Goal: Task Accomplishment & Management: Manage account settings

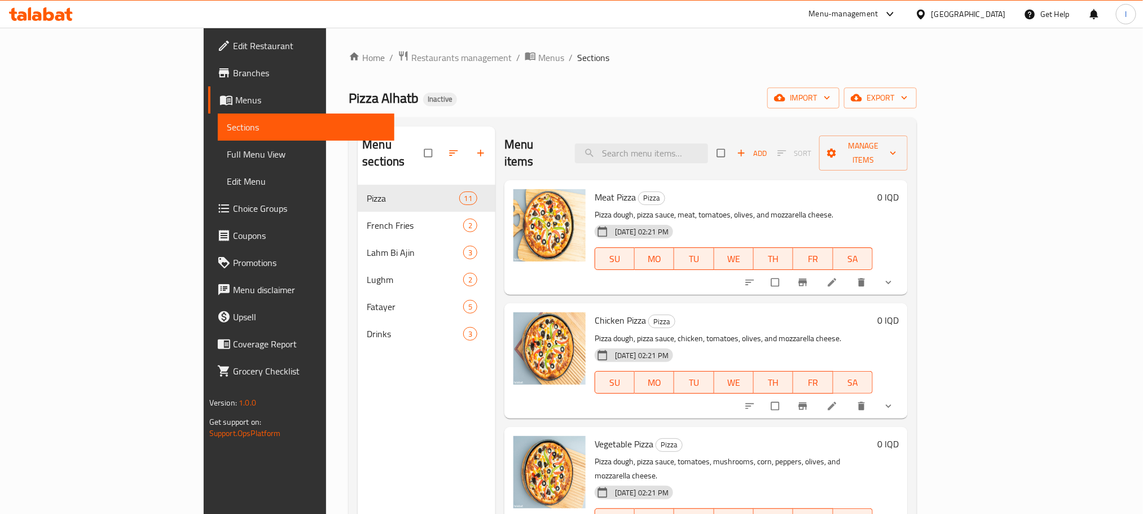
click at [43, 12] on icon at bounding box center [41, 14] width 64 height 14
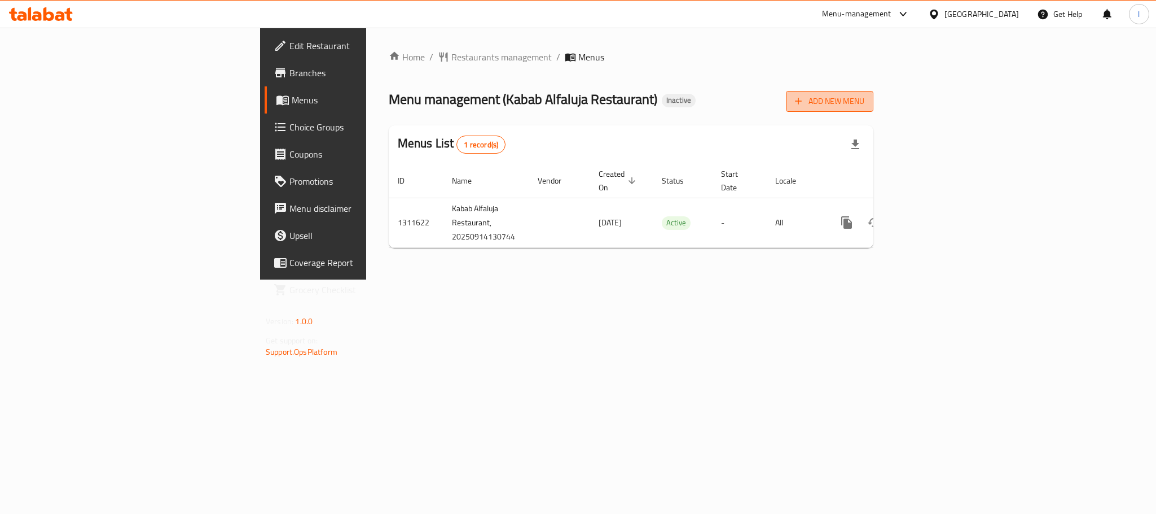
click at [865, 96] on span "Add New Menu" at bounding box center [829, 101] width 69 height 14
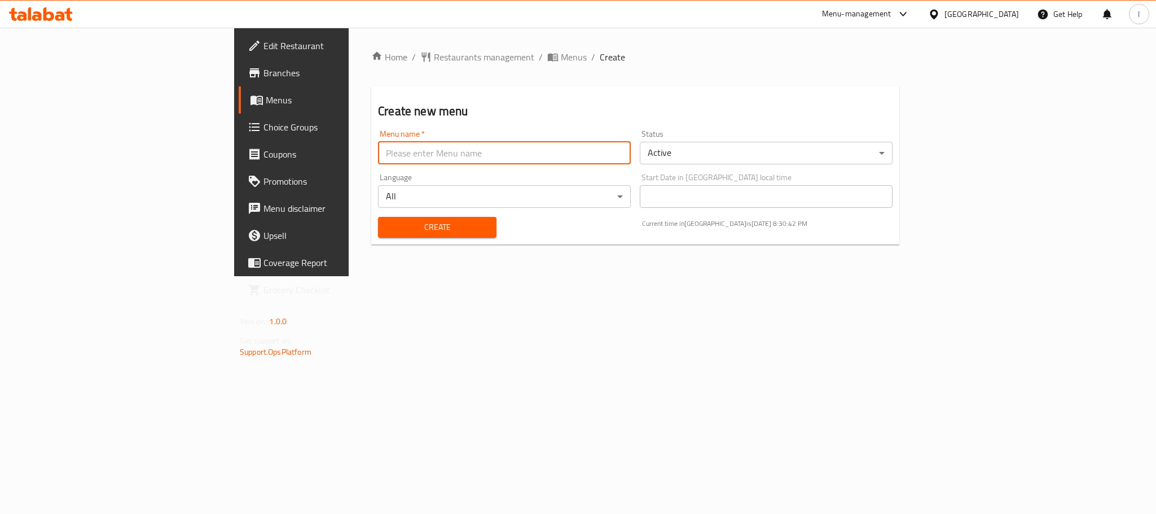
click at [378, 155] on input "text" at bounding box center [504, 153] width 253 height 23
type input "Lavan"
click at [387, 229] on span "Create" at bounding box center [437, 227] width 100 height 14
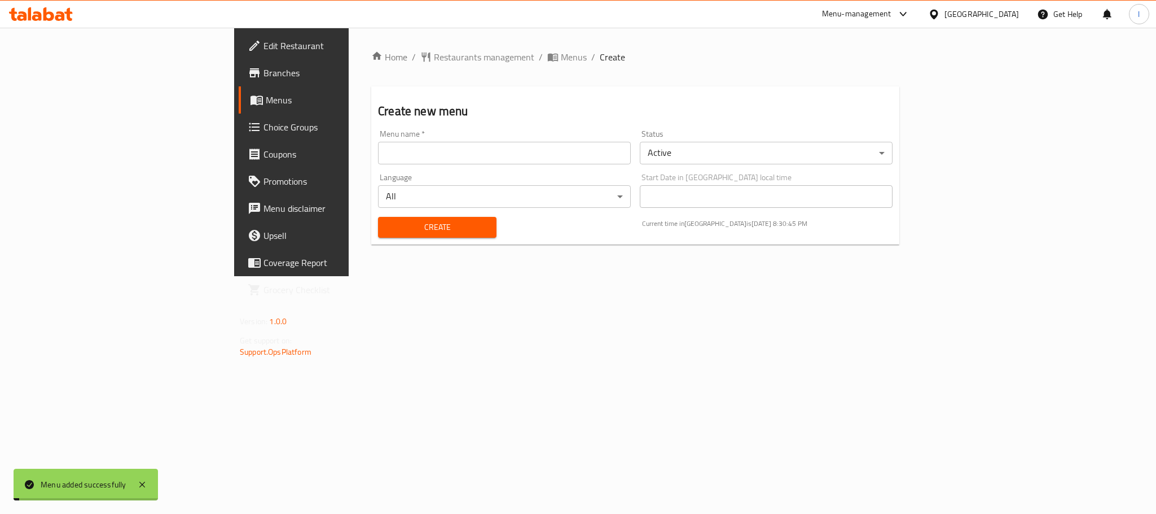
click at [561, 61] on span "Menus" at bounding box center [574, 57] width 26 height 14
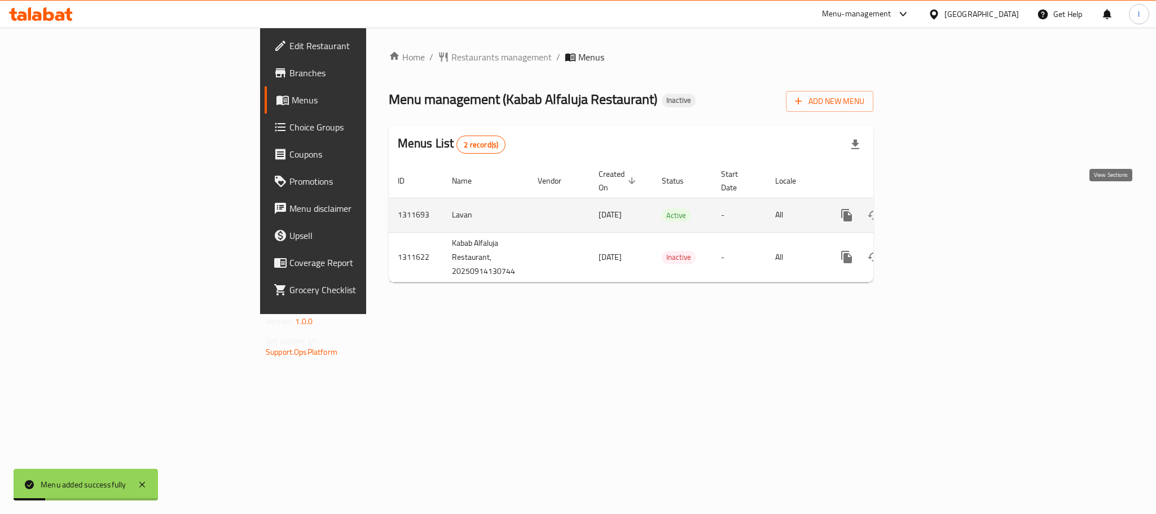
click at [935, 208] on icon "enhanced table" at bounding box center [929, 215] width 14 height 14
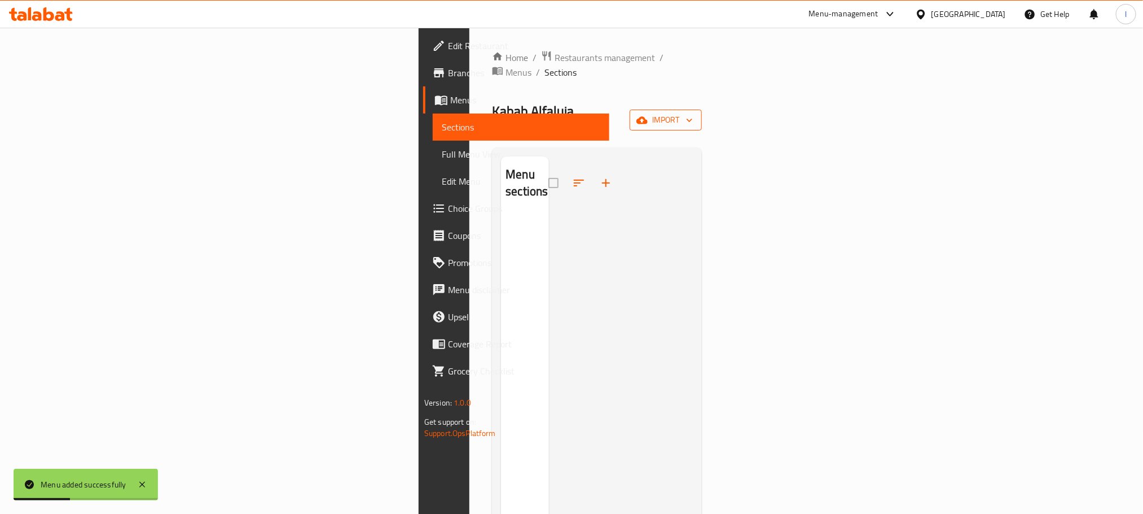
click at [693, 113] on span "import" at bounding box center [666, 120] width 54 height 14
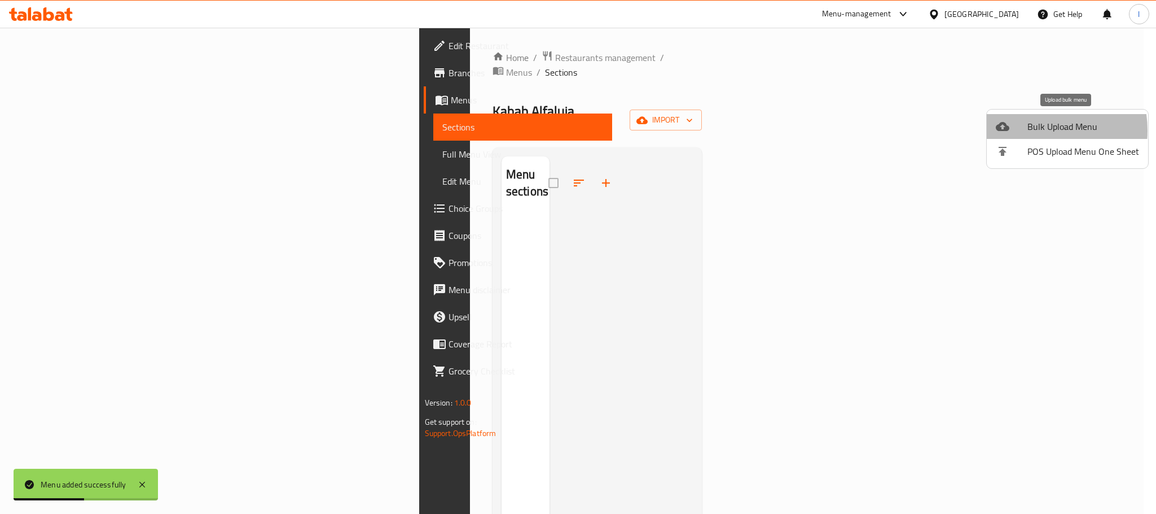
click at [1033, 130] on span "Bulk Upload Menu" at bounding box center [1084, 127] width 112 height 14
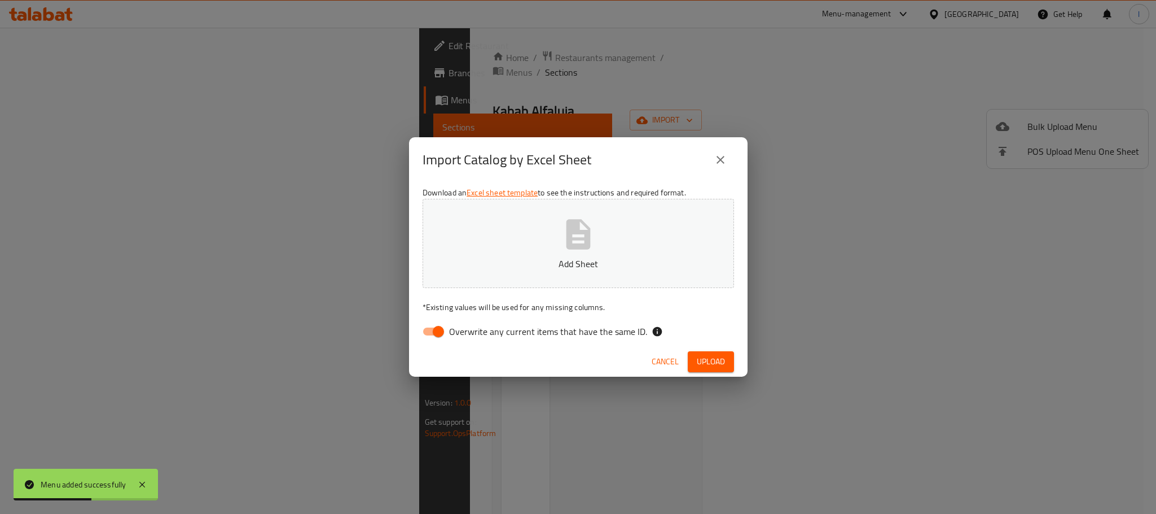
drag, startPoint x: 635, startPoint y: 266, endPoint x: 550, endPoint y: 295, distance: 89.4
click at [552, 295] on div "Download an Excel sheet template to see the instructions and required format. A…" at bounding box center [578, 264] width 339 height 164
click at [444, 318] on div "Download an Excel sheet template to see the instructions and required format. A…" at bounding box center [578, 264] width 339 height 164
click at [434, 326] on input "Overwrite any current items that have the same ID." at bounding box center [438, 331] width 64 height 21
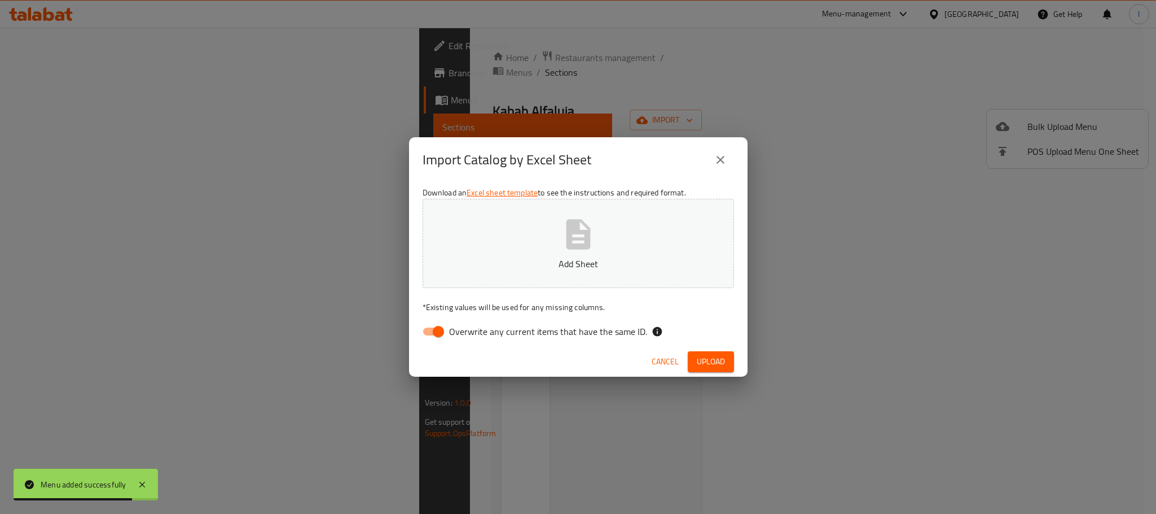
checkbox input "false"
click at [552, 240] on button "Add Sheet" at bounding box center [579, 243] width 312 height 89
click at [715, 361] on span "Upload" at bounding box center [711, 361] width 28 height 14
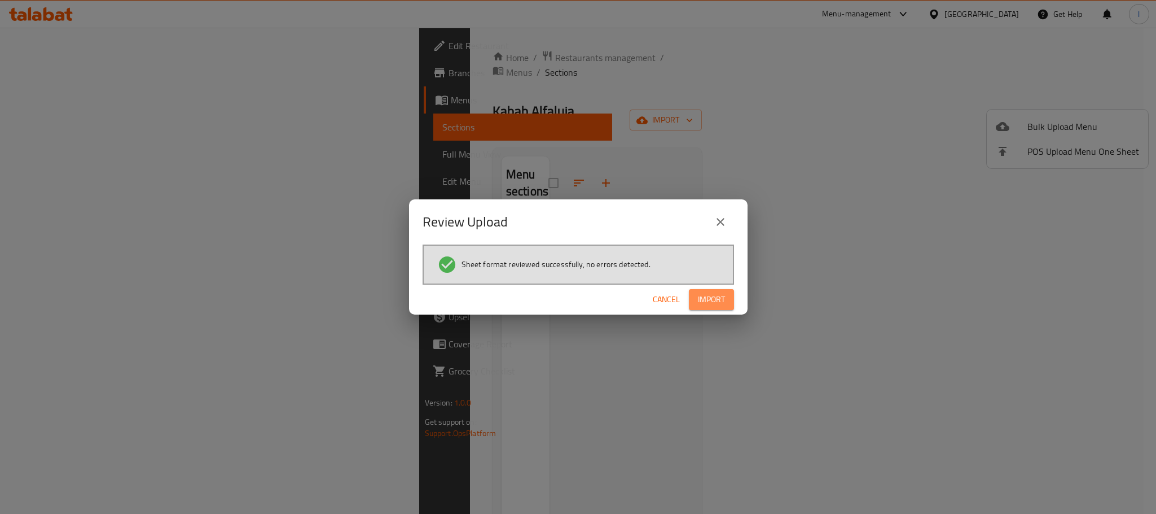
click at [723, 305] on span "Import" at bounding box center [711, 299] width 27 height 14
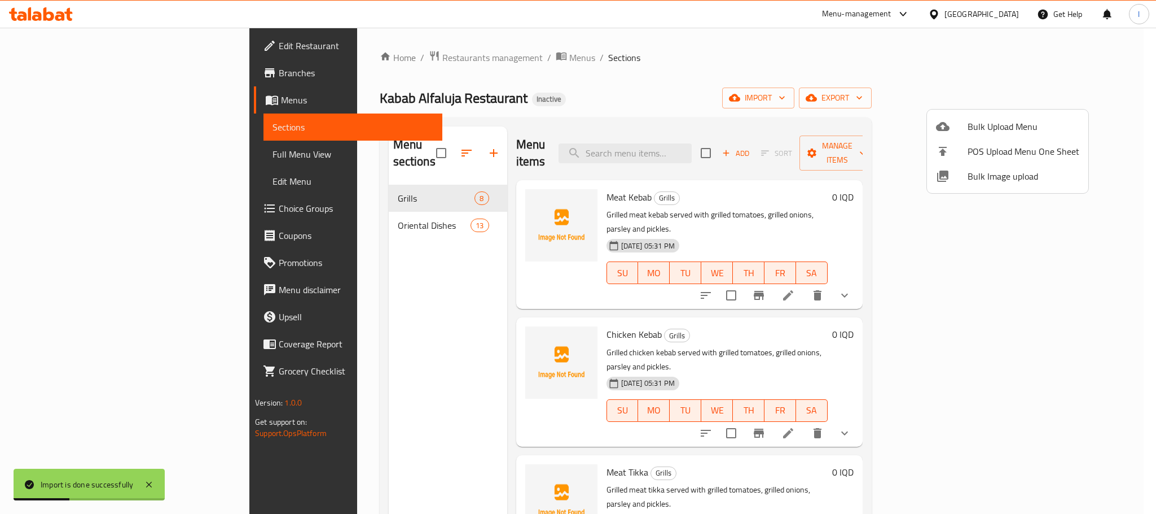
click at [738, 67] on div at bounding box center [578, 257] width 1156 height 514
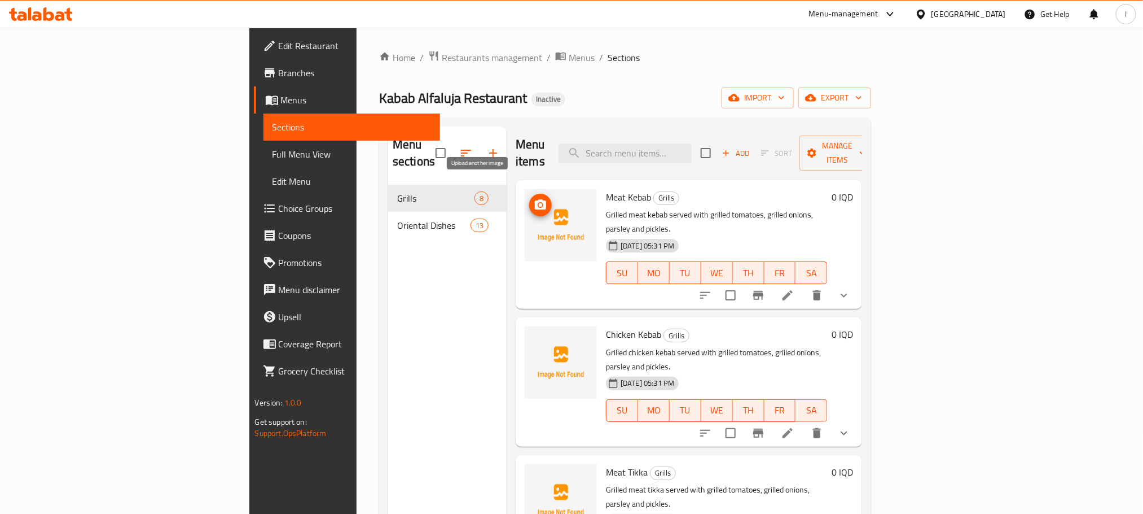
click at [534, 198] on icon "upload picture" at bounding box center [541, 205] width 14 height 14
click at [851, 288] on icon "show more" at bounding box center [844, 295] width 14 height 14
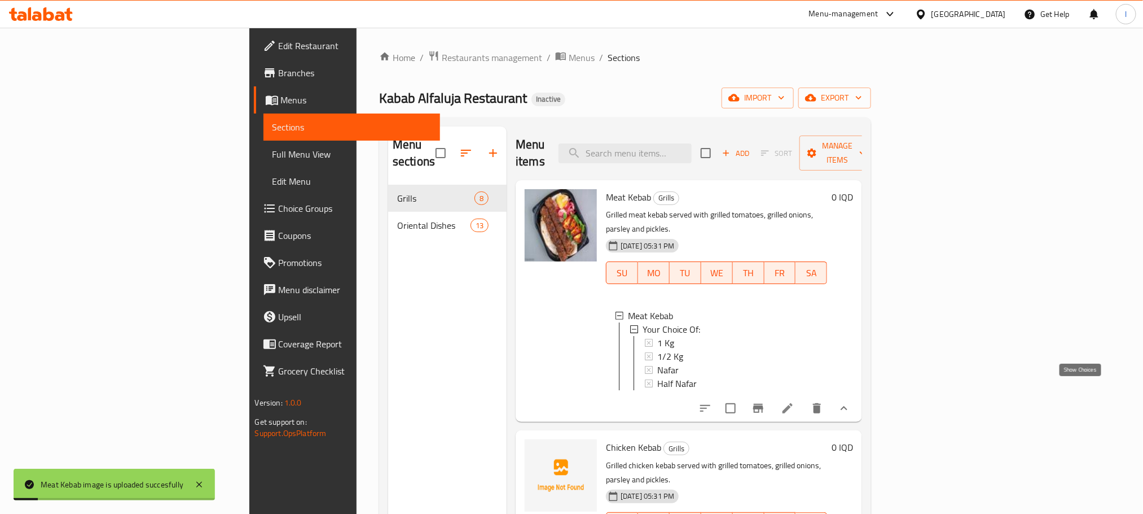
click at [851, 401] on icon "show more" at bounding box center [844, 408] width 14 height 14
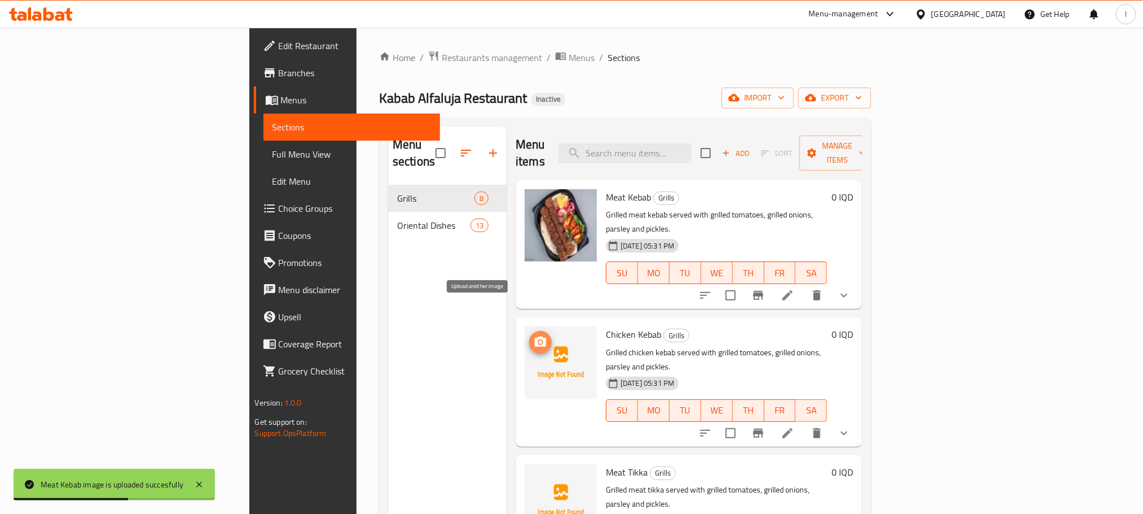
click at [535, 336] on icon "upload picture" at bounding box center [540, 341] width 11 height 10
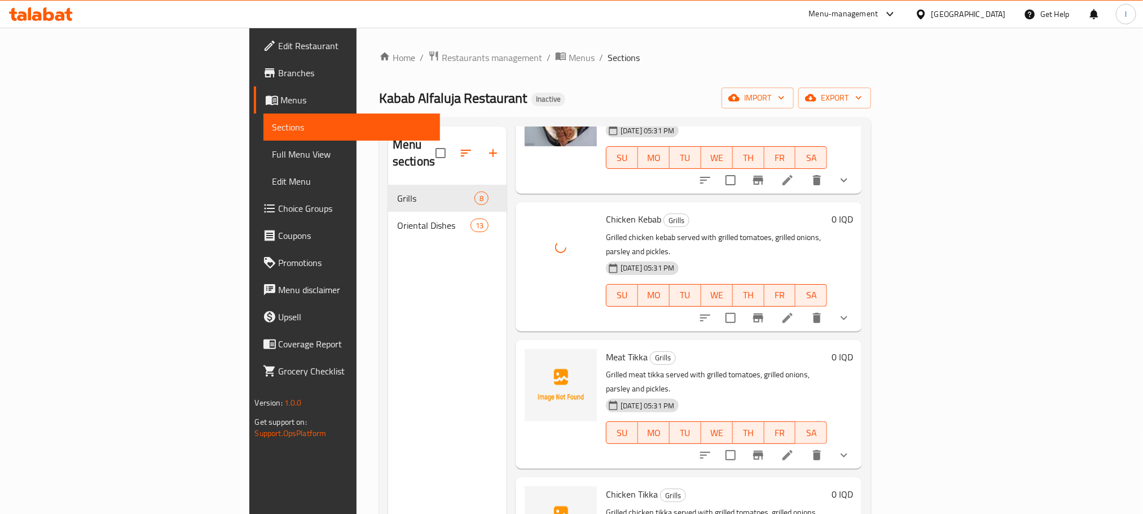
scroll to position [152, 0]
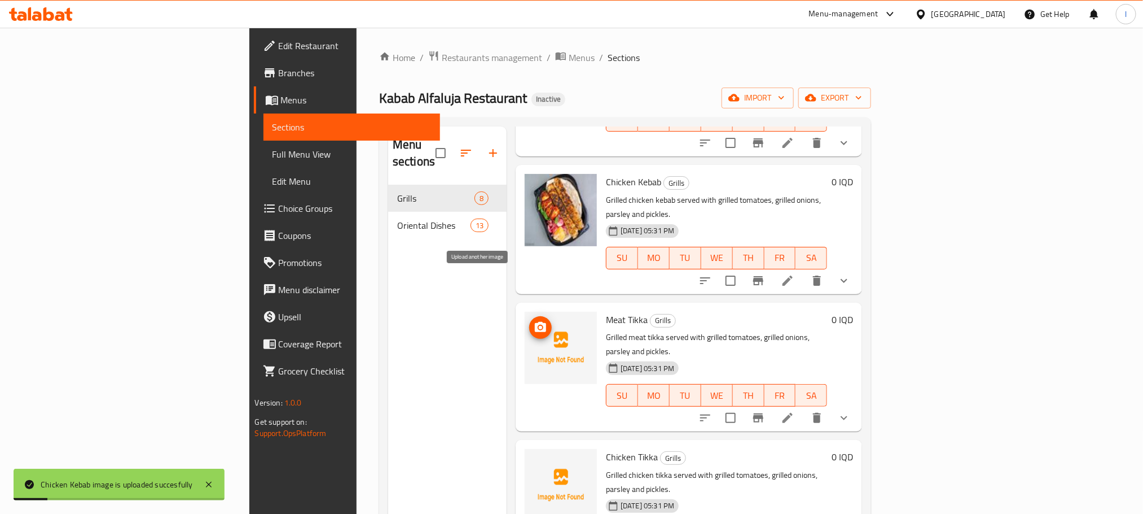
click at [529, 321] on span "upload picture" at bounding box center [540, 328] width 23 height 14
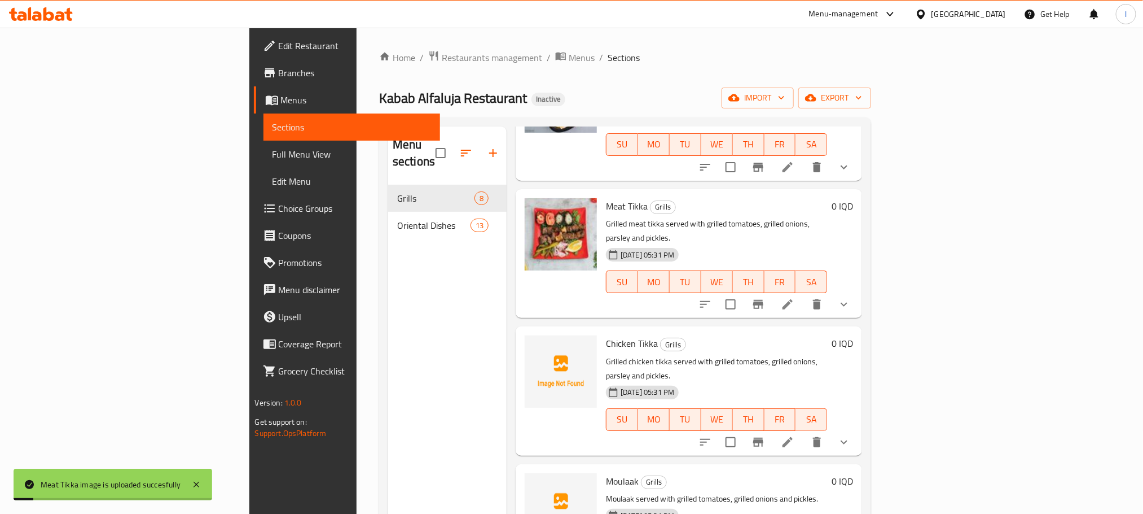
scroll to position [293, 0]
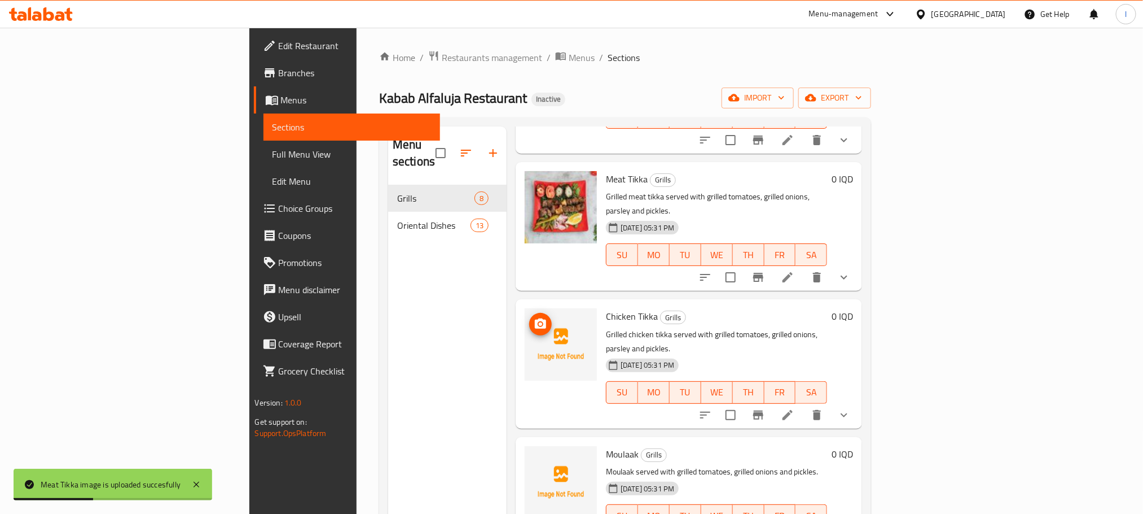
click at [534, 317] on icon "upload picture" at bounding box center [541, 324] width 14 height 14
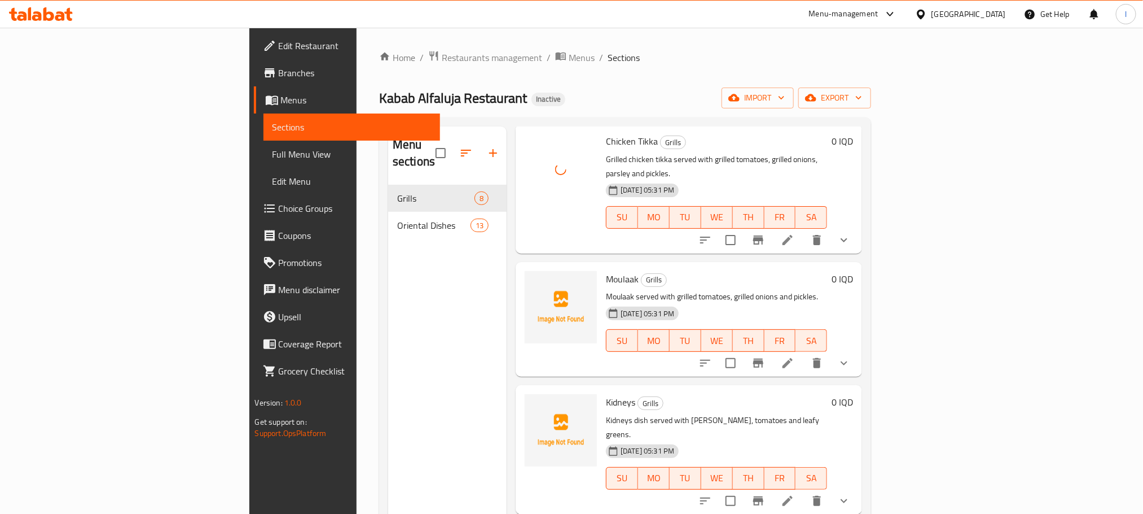
scroll to position [500, 0]
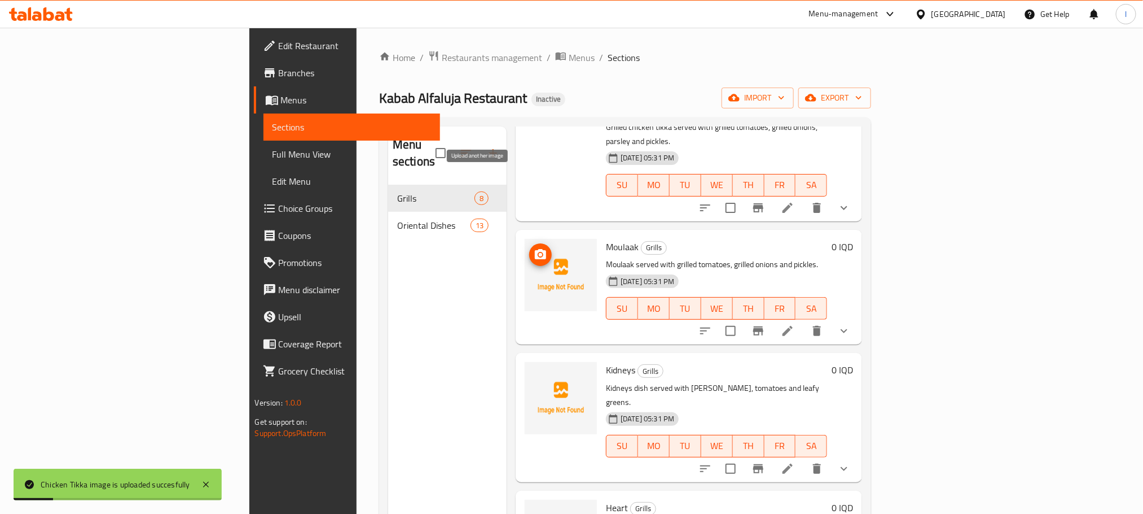
click at [529, 248] on span "upload picture" at bounding box center [540, 255] width 23 height 14
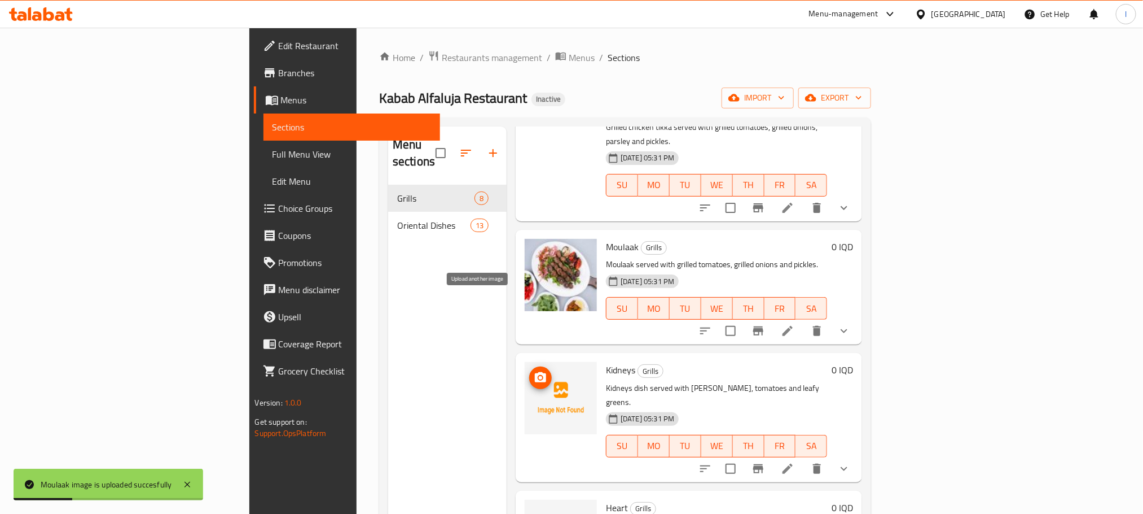
click at [529, 371] on span "upload picture" at bounding box center [540, 378] width 23 height 14
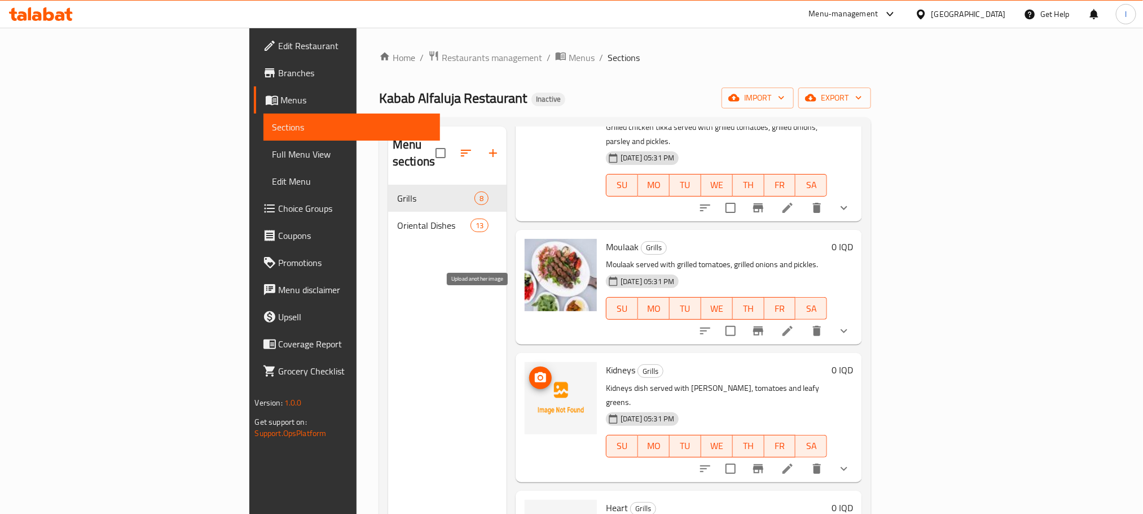
click at [534, 371] on icon "upload picture" at bounding box center [541, 378] width 14 height 14
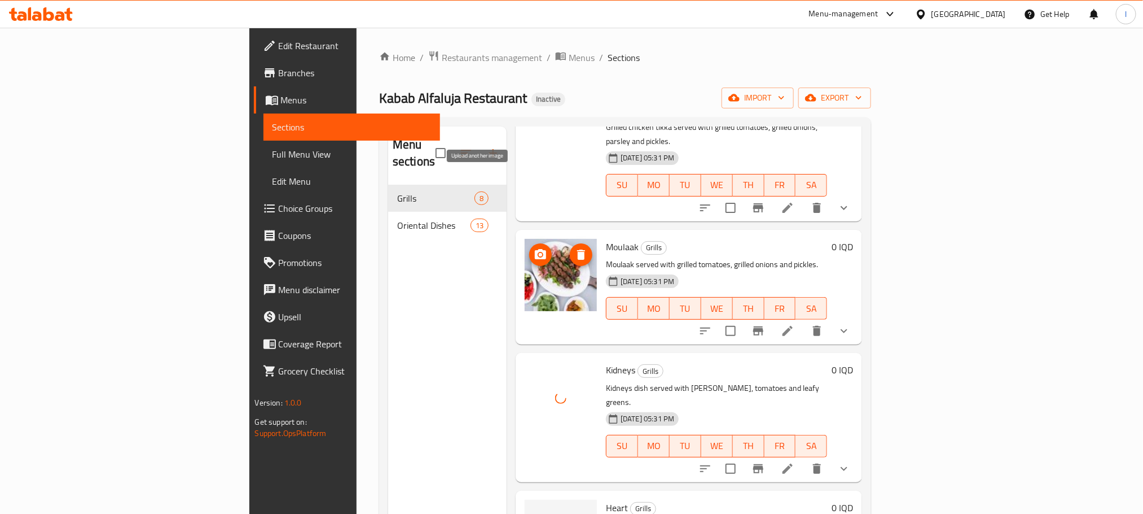
click at [529, 248] on span "upload picture" at bounding box center [540, 255] width 23 height 14
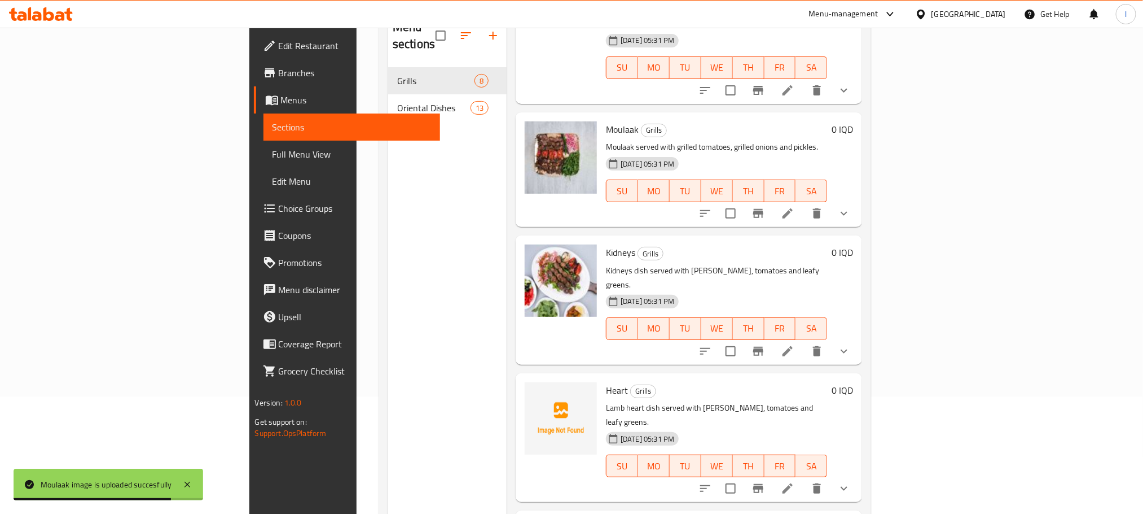
scroll to position [158, 0]
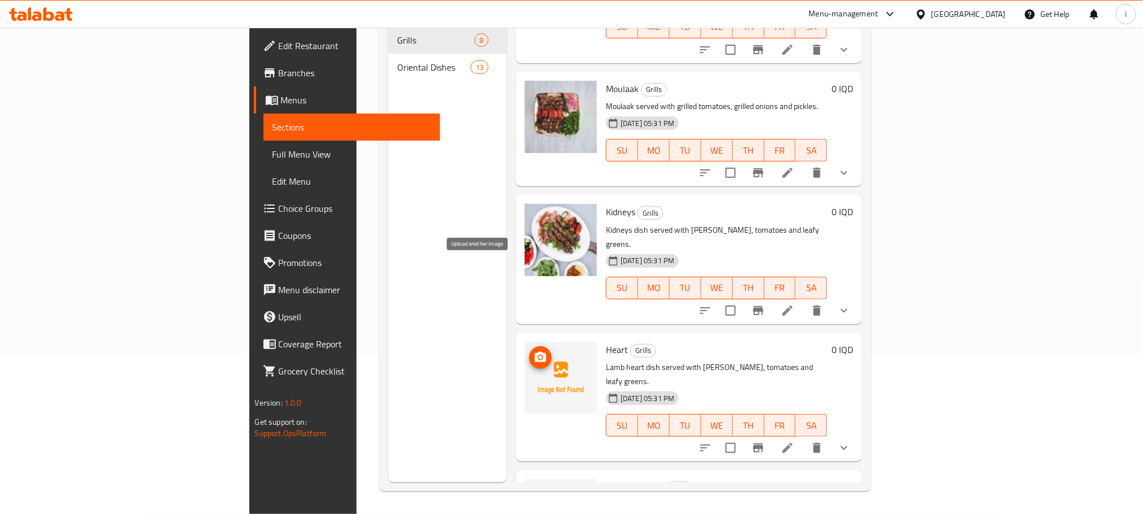
click at [535, 352] on icon "upload picture" at bounding box center [540, 357] width 11 height 10
click at [534, 488] on icon "upload picture" at bounding box center [541, 495] width 14 height 14
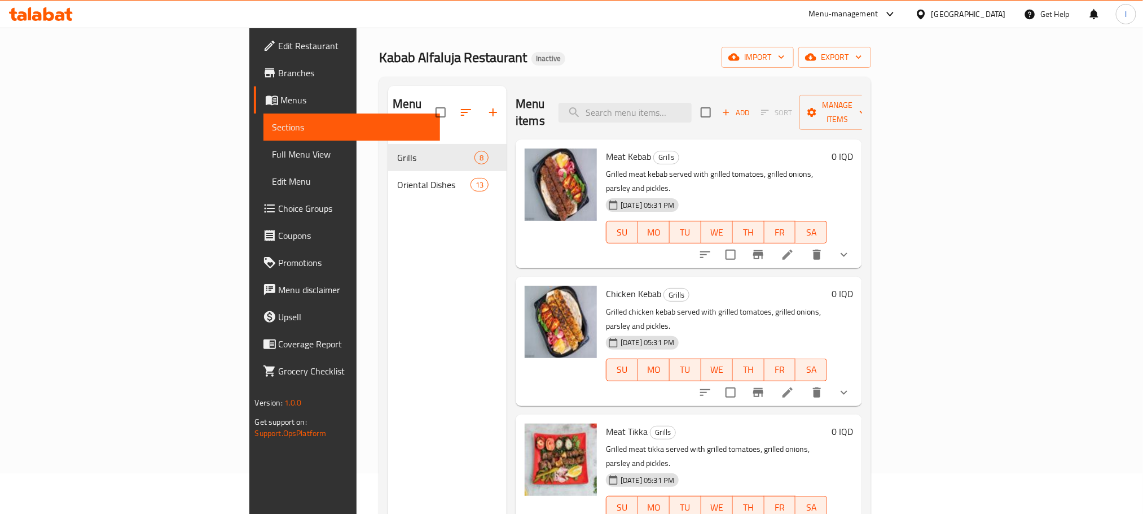
scroll to position [0, 0]
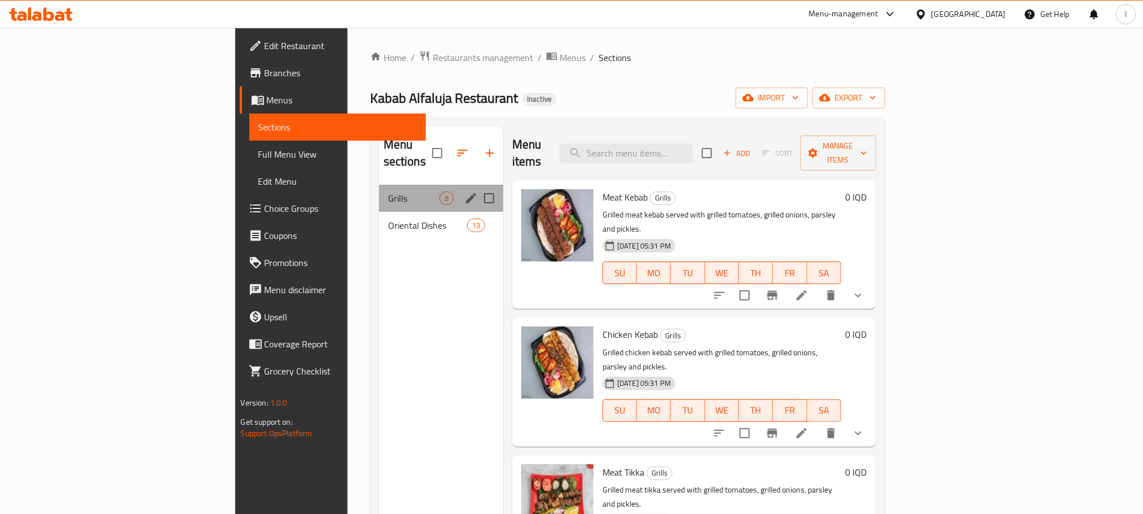
click at [379, 192] on div "Grills 8" at bounding box center [441, 198] width 124 height 27
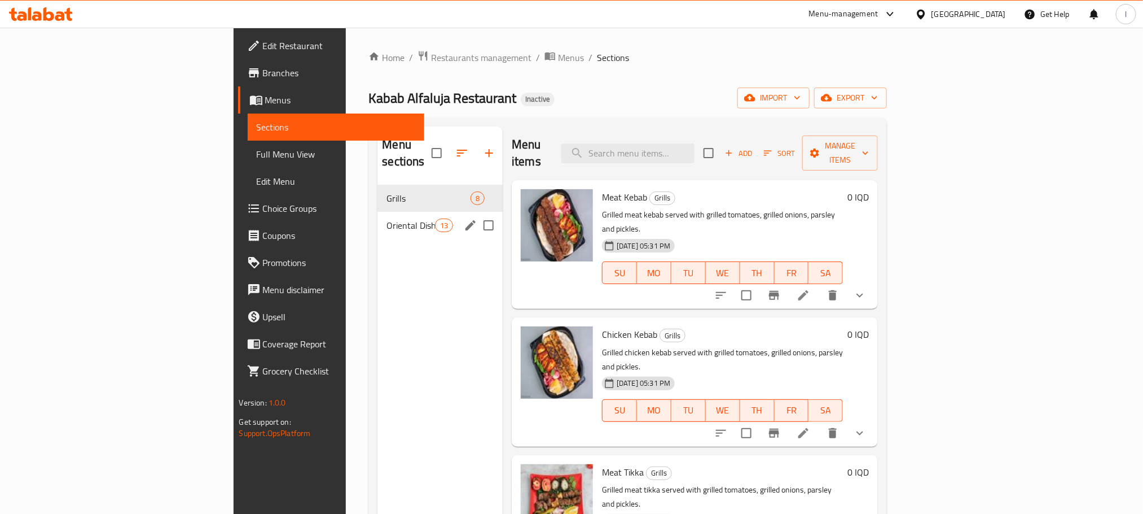
click at [378, 212] on div "Oriental Dishes 13" at bounding box center [440, 225] width 125 height 27
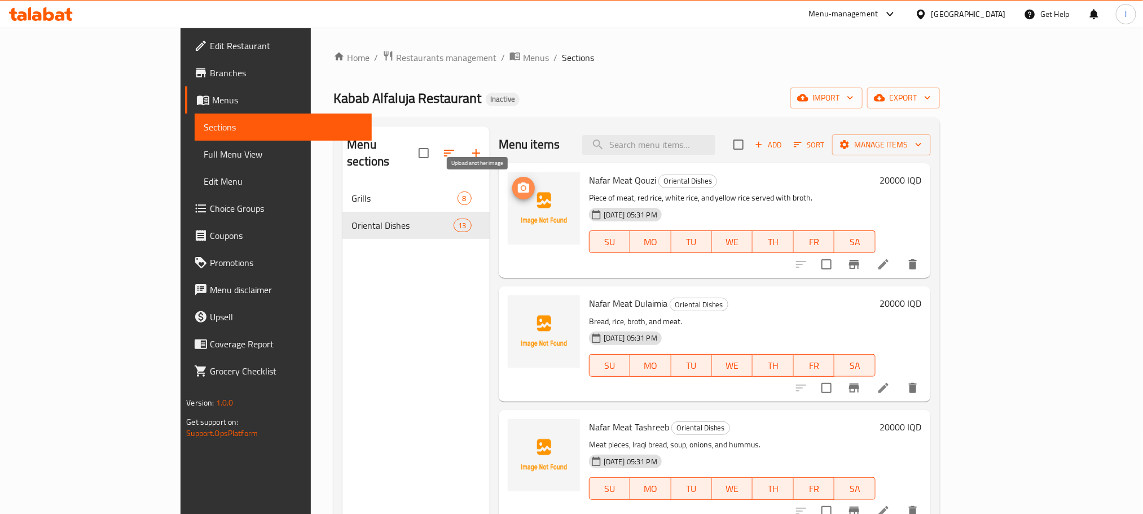
click at [518, 185] on icon "upload picture" at bounding box center [523, 187] width 11 height 10
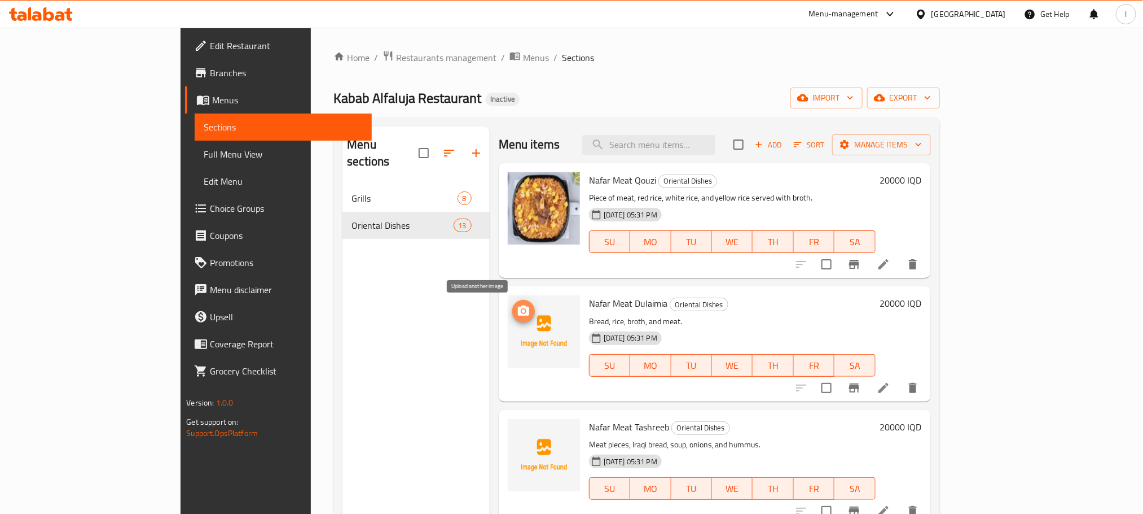
click at [518, 310] on icon "upload picture" at bounding box center [523, 310] width 11 height 10
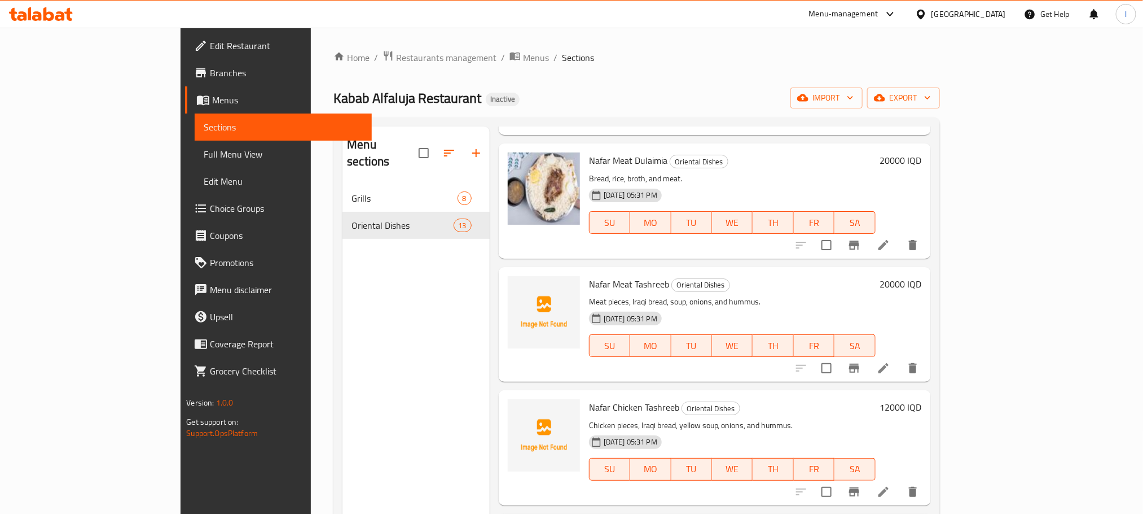
scroll to position [163, 0]
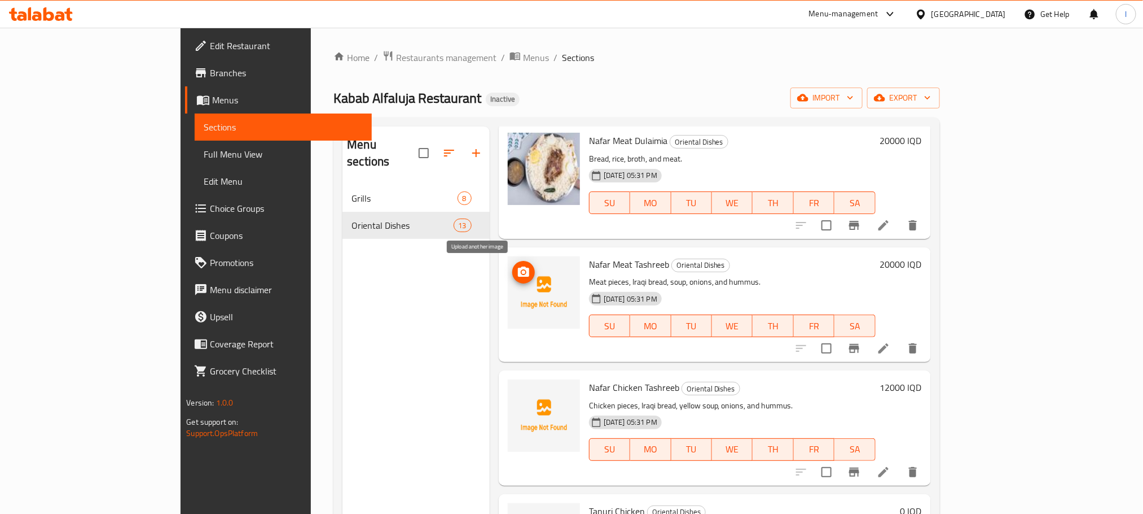
click at [517, 269] on icon "upload picture" at bounding box center [524, 272] width 14 height 14
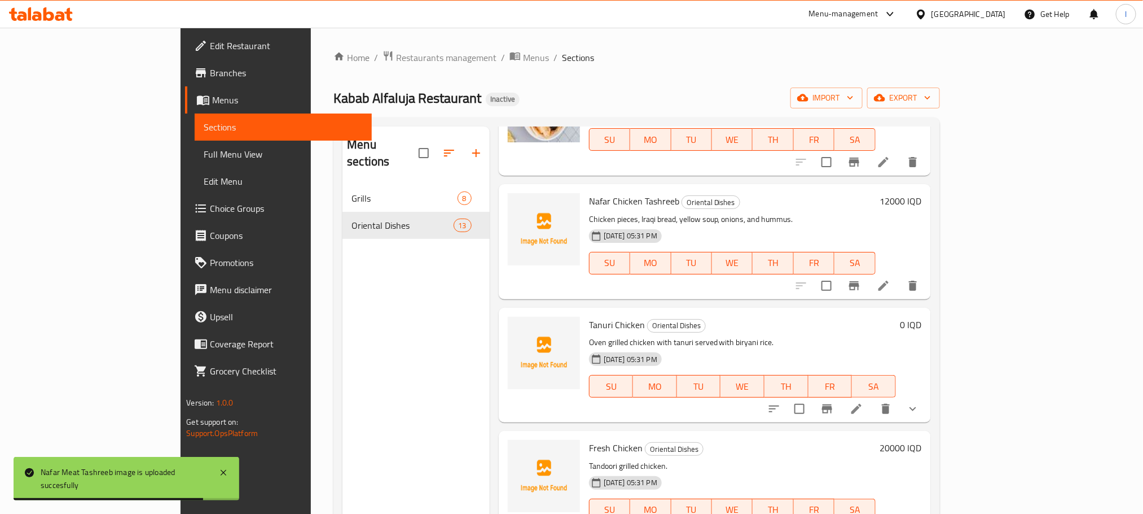
scroll to position [385, 0]
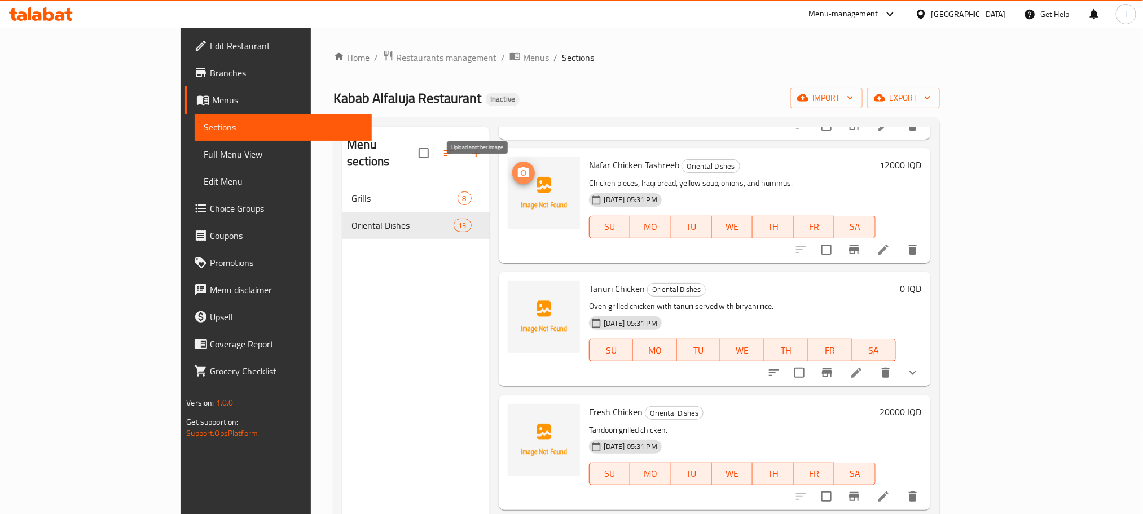
click at [518, 169] on icon "upload picture" at bounding box center [523, 172] width 11 height 10
click at [517, 289] on icon "upload picture" at bounding box center [524, 296] width 14 height 14
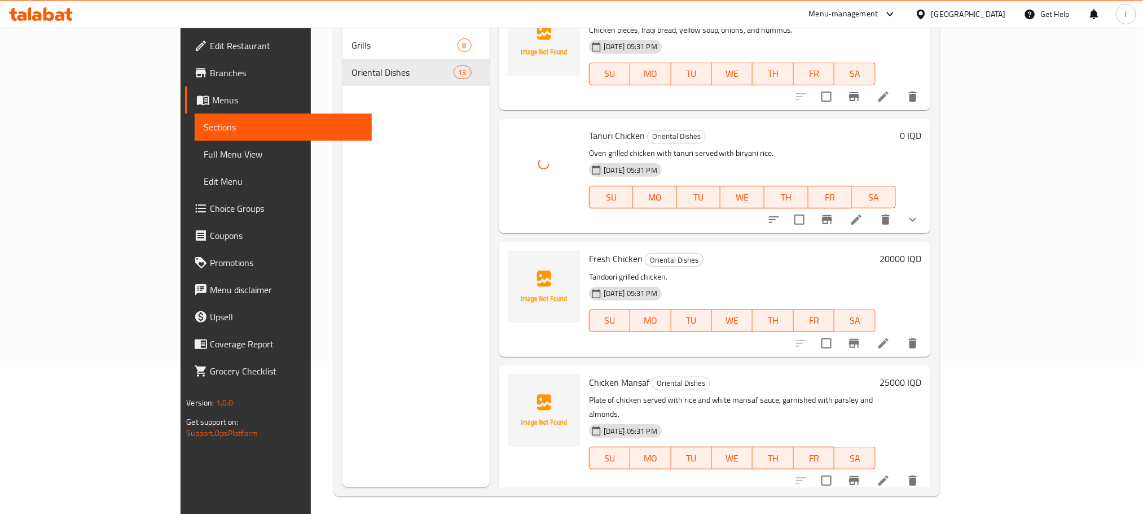
scroll to position [158, 0]
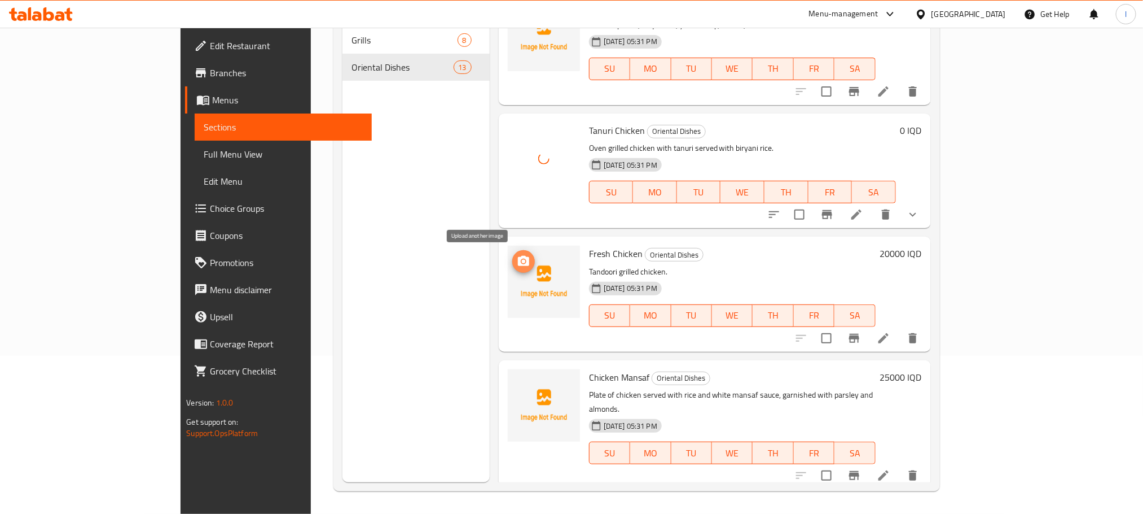
click at [517, 262] on icon "upload picture" at bounding box center [524, 262] width 14 height 14
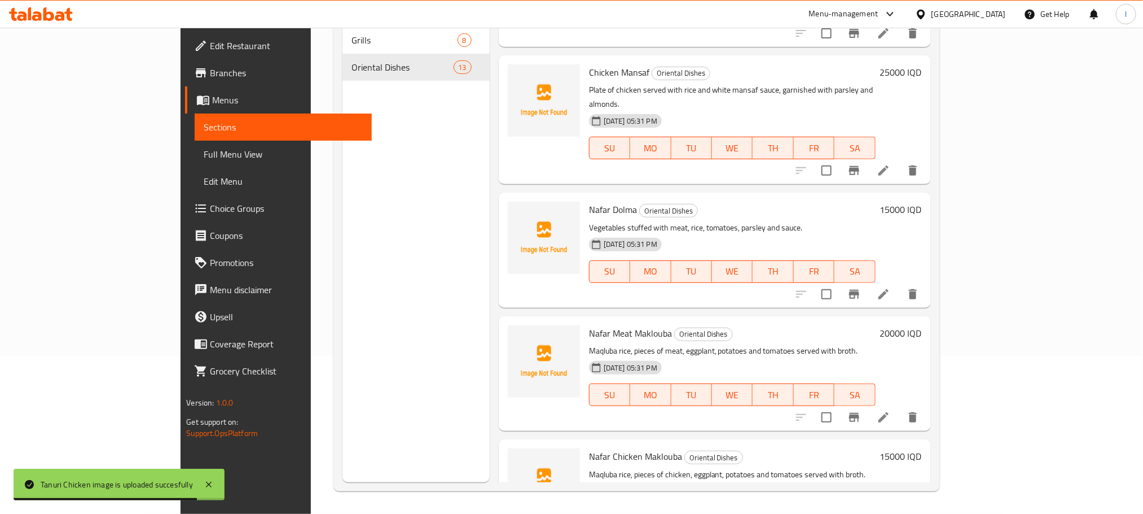
scroll to position [696, 0]
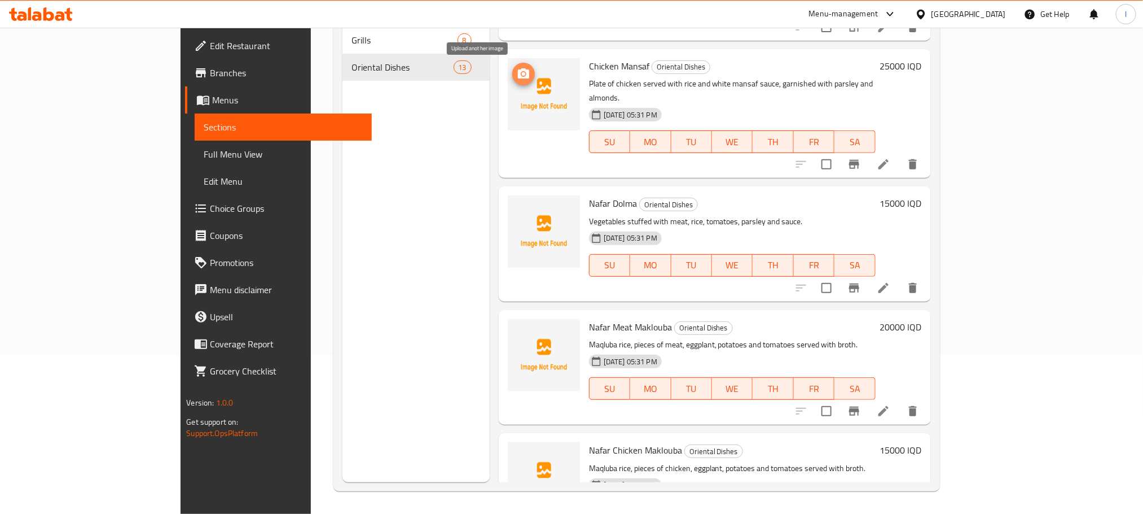
click at [517, 74] on icon "upload picture" at bounding box center [524, 74] width 14 height 14
click at [512, 69] on span "upload picture" at bounding box center [523, 74] width 23 height 14
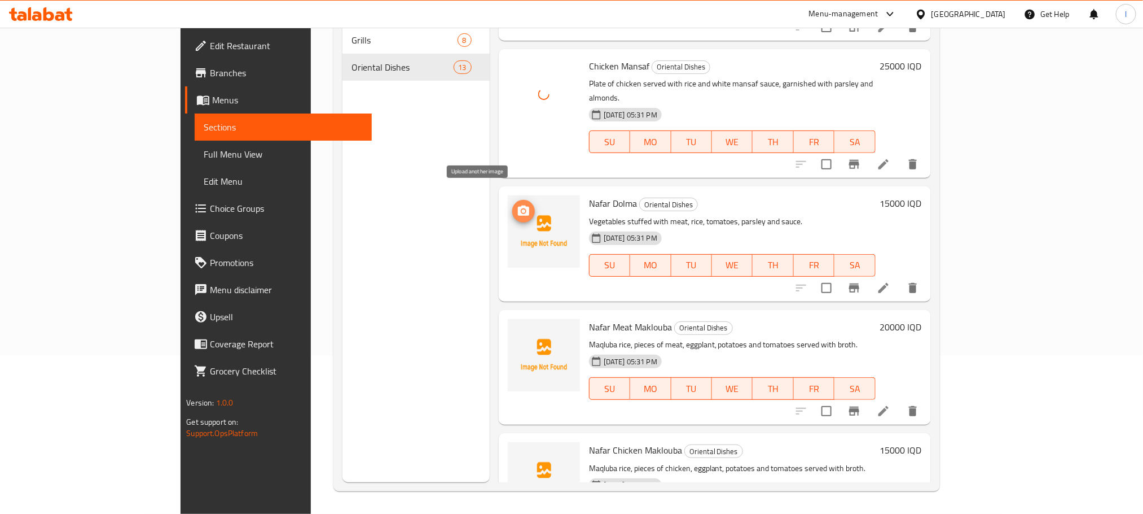
click at [518, 205] on icon "upload picture" at bounding box center [523, 210] width 11 height 10
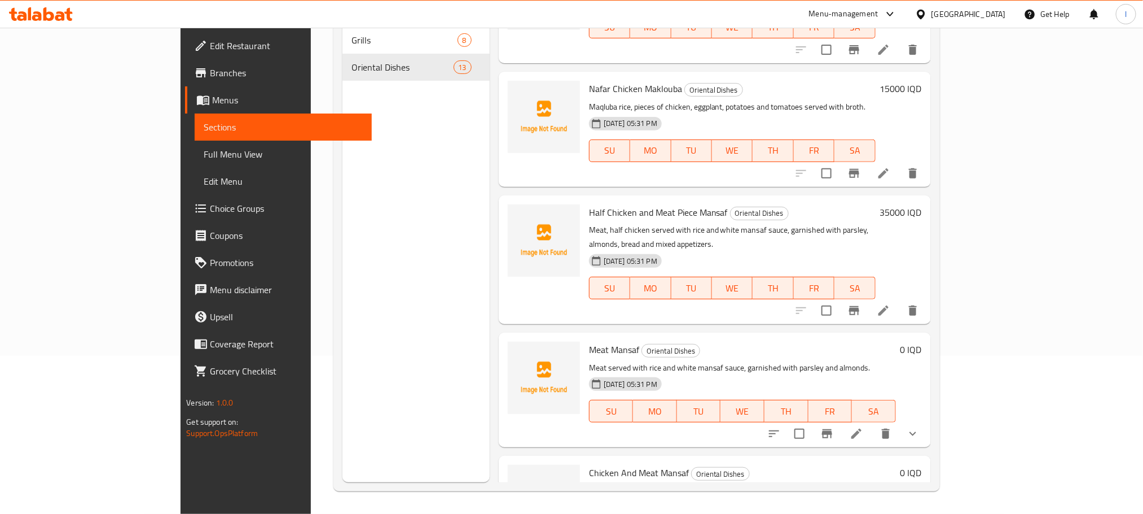
scroll to position [1116, 0]
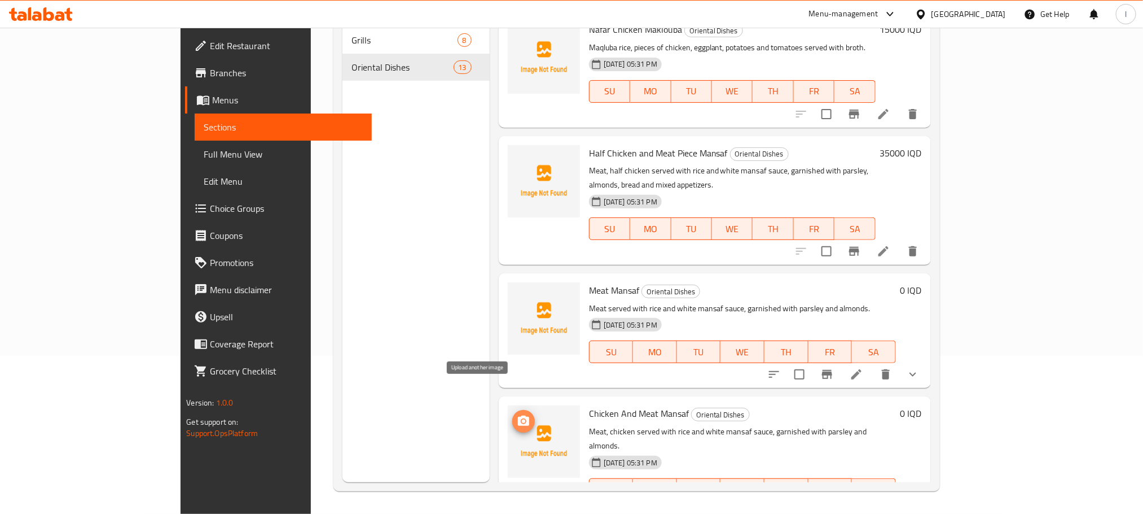
click at [517, 414] on icon "upload picture" at bounding box center [524, 421] width 14 height 14
click at [518, 415] on icon "upload picture" at bounding box center [523, 420] width 11 height 10
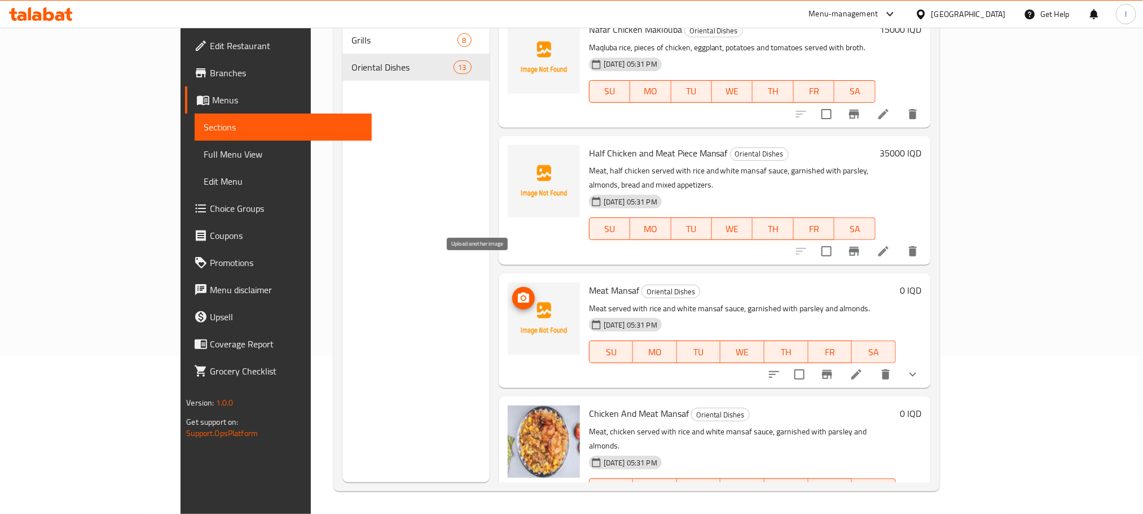
click at [517, 291] on icon "upload picture" at bounding box center [524, 298] width 14 height 14
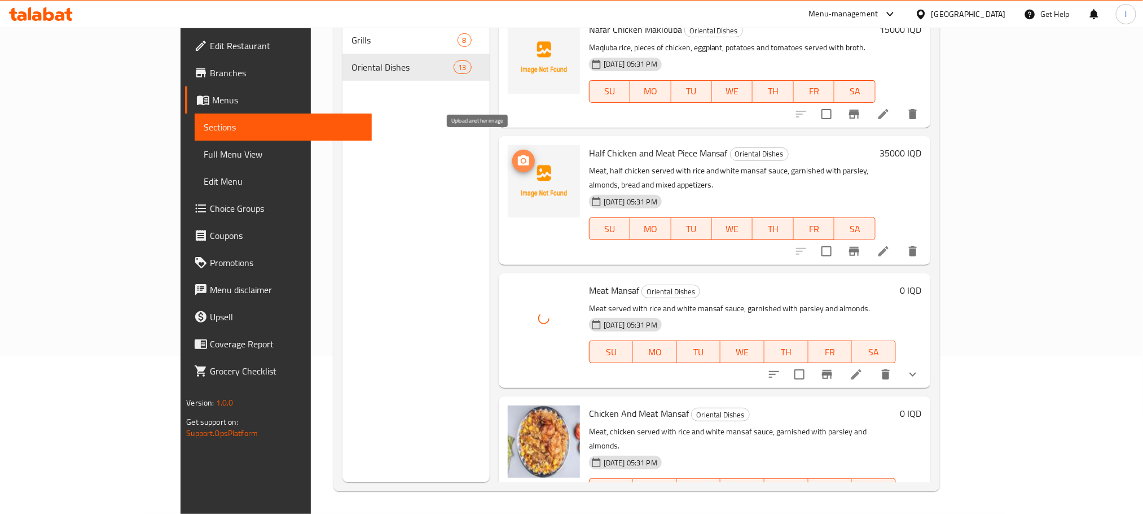
click at [518, 155] on icon "upload picture" at bounding box center [523, 160] width 11 height 10
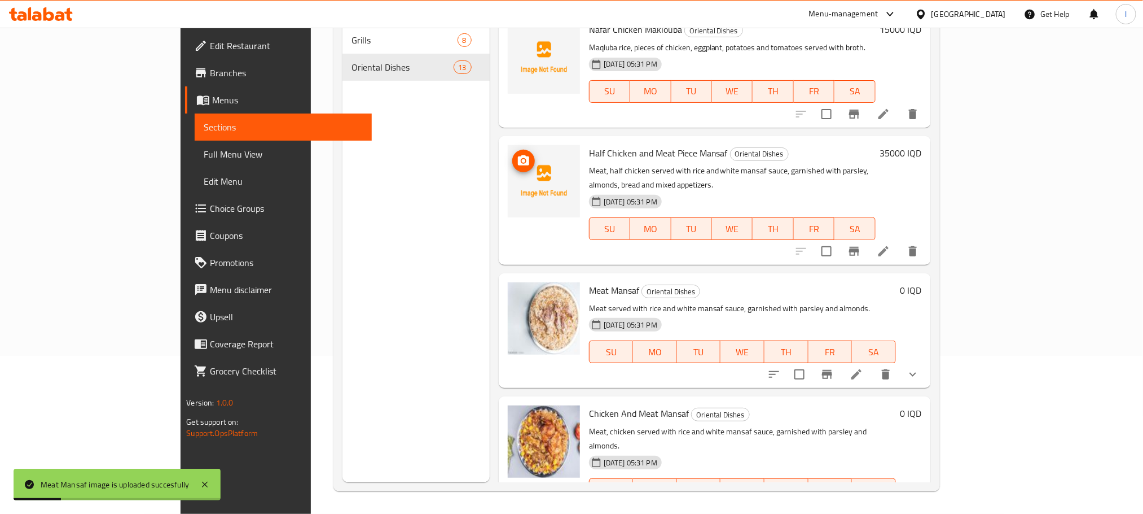
click at [512, 154] on span "upload picture" at bounding box center [523, 161] width 23 height 14
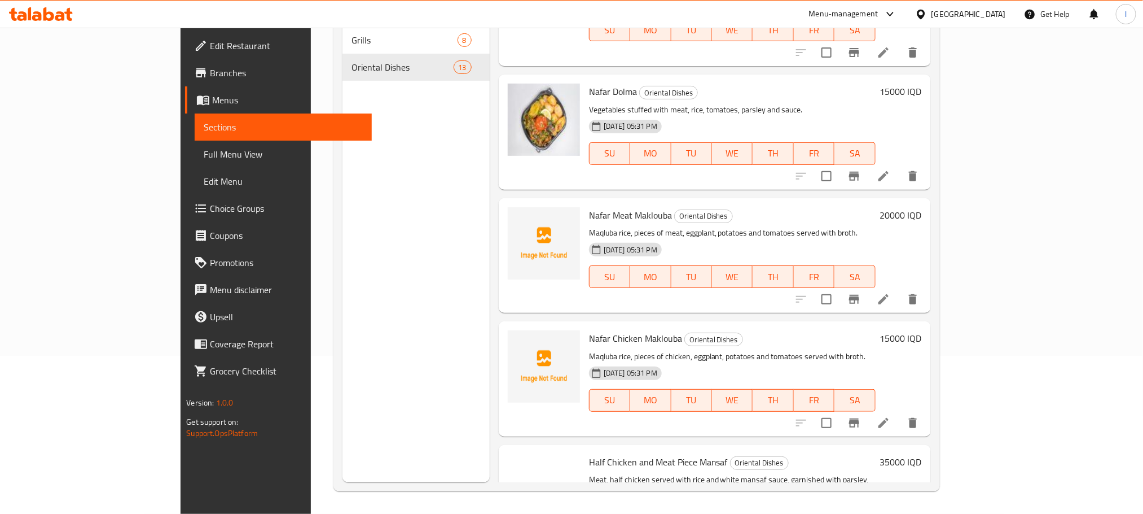
scroll to position [806, 0]
click at [518, 342] on icon "upload picture" at bounding box center [523, 347] width 11 height 10
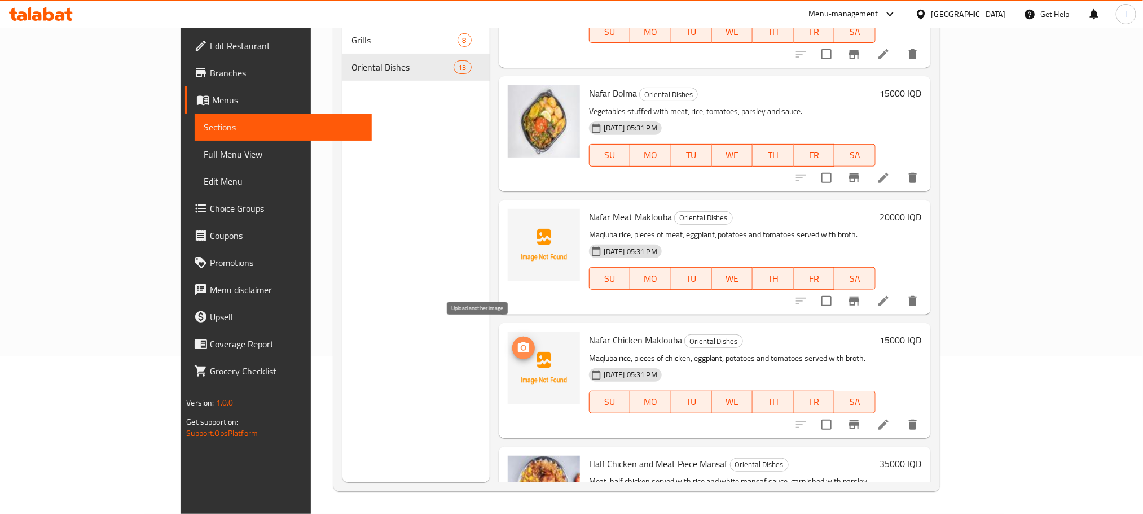
click at [518, 342] on icon "upload picture" at bounding box center [523, 347] width 11 height 10
click at [517, 341] on icon "upload picture" at bounding box center [524, 348] width 14 height 14
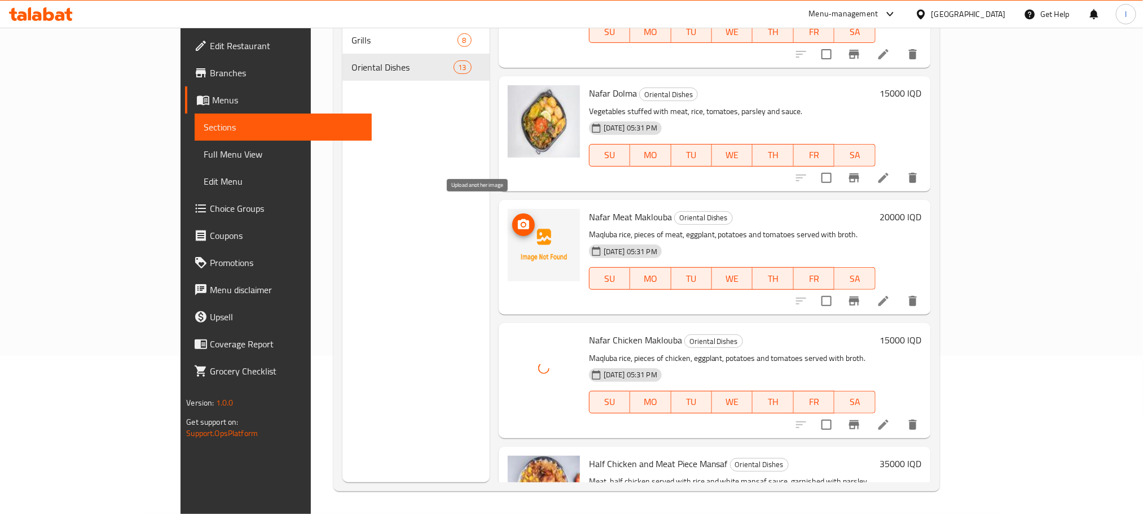
click at [518, 219] on icon "upload picture" at bounding box center [523, 224] width 11 height 10
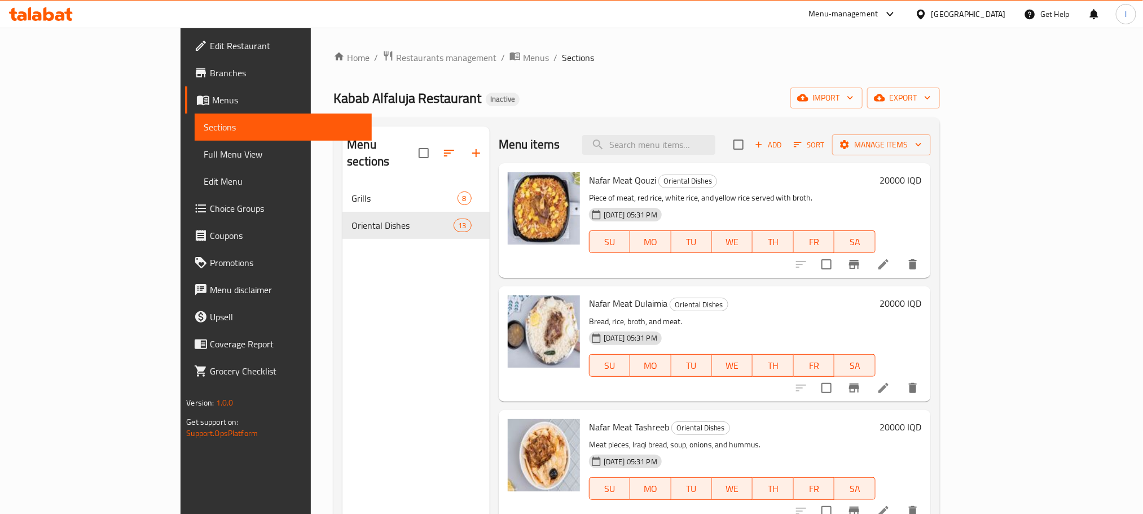
scroll to position [310, 0]
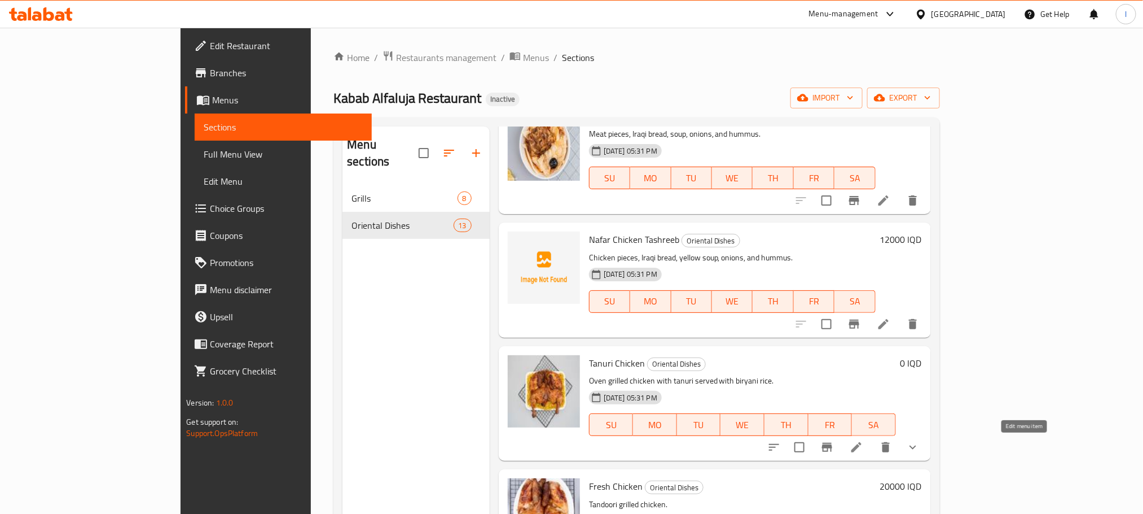
click at [863, 441] on icon at bounding box center [857, 447] width 14 height 14
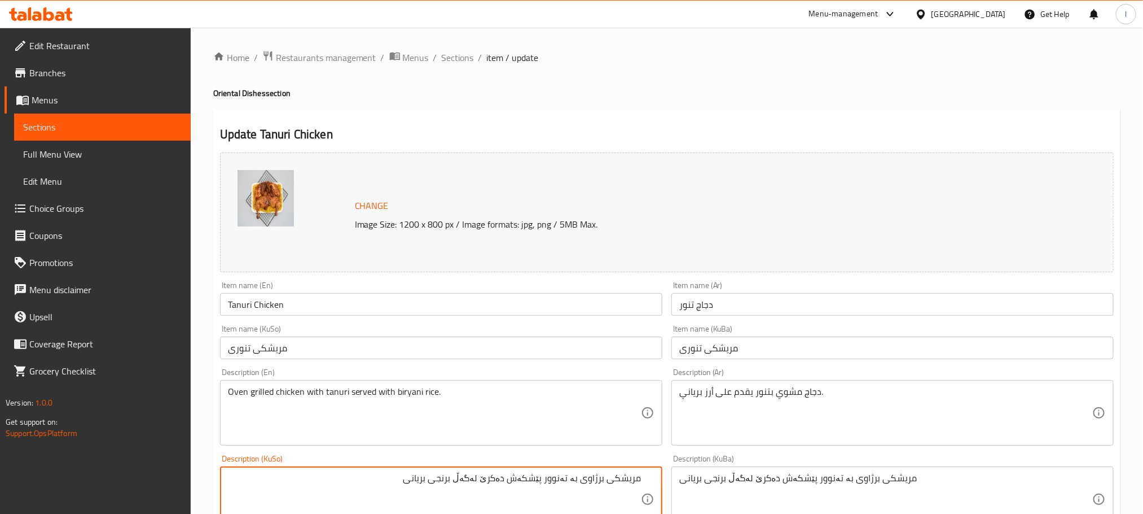
click at [471, 481] on textarea "مریشکی برژاوی بە تەنوور پێشکەش دەکرێ لەگەڵ برنجی بریانی" at bounding box center [434, 499] width 413 height 54
click at [474, 483] on textarea "مریشکی برژاوی بە تەنوور پێشکەش دەکرێ لەسەر برنجی بریانی" at bounding box center [434, 499] width 413 height 54
type textarea "مریشکی برژاوی بە تەنوور پێشکەش دەکرێ لەسەر برنجی بریانی"
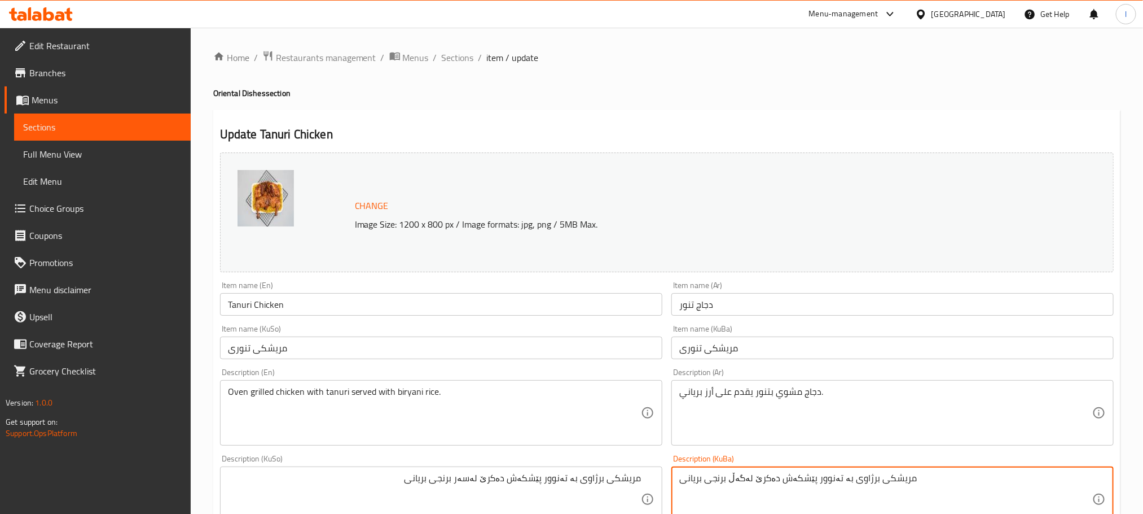
click at [793, 498] on textarea "مریشکی برژاوی بە تەنوور پێشکەش دەکرێ لەگەڵ برنجی بریانی" at bounding box center [885, 499] width 413 height 54
paste textarea "سەر"
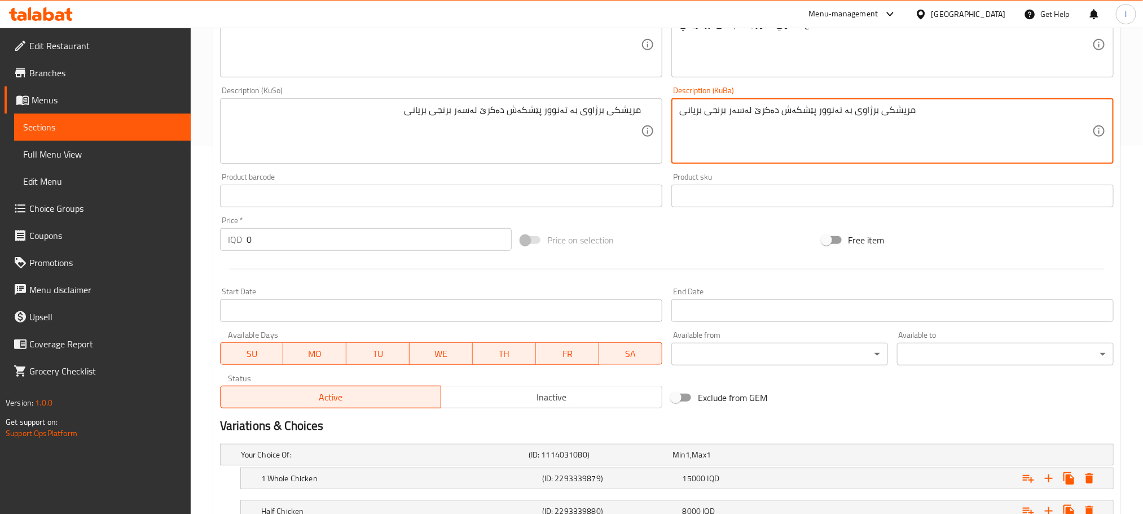
scroll to position [456, 0]
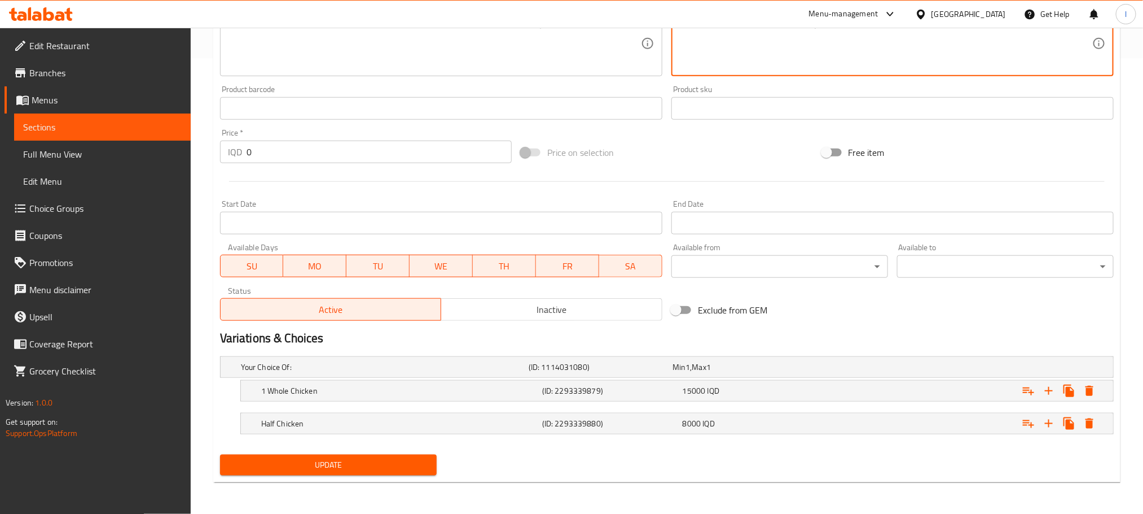
type textarea "مریشکی برژاوی بە تەنوور پێشکەش دەکرێ لەسەر برنجی بریانی"
click at [351, 464] on span "Update" at bounding box center [328, 465] width 199 height 14
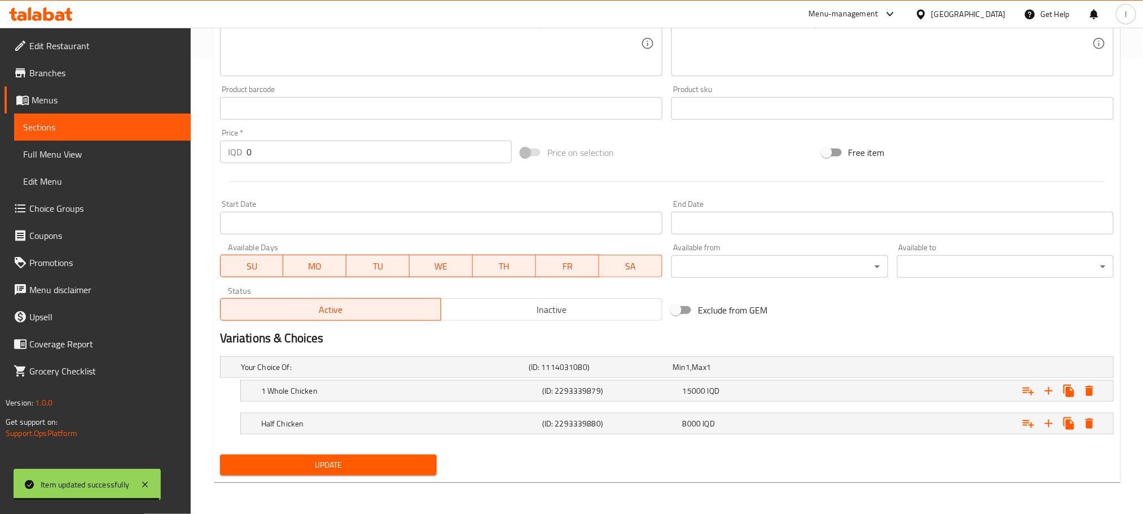
click at [317, 475] on button "Update" at bounding box center [328, 464] width 217 height 21
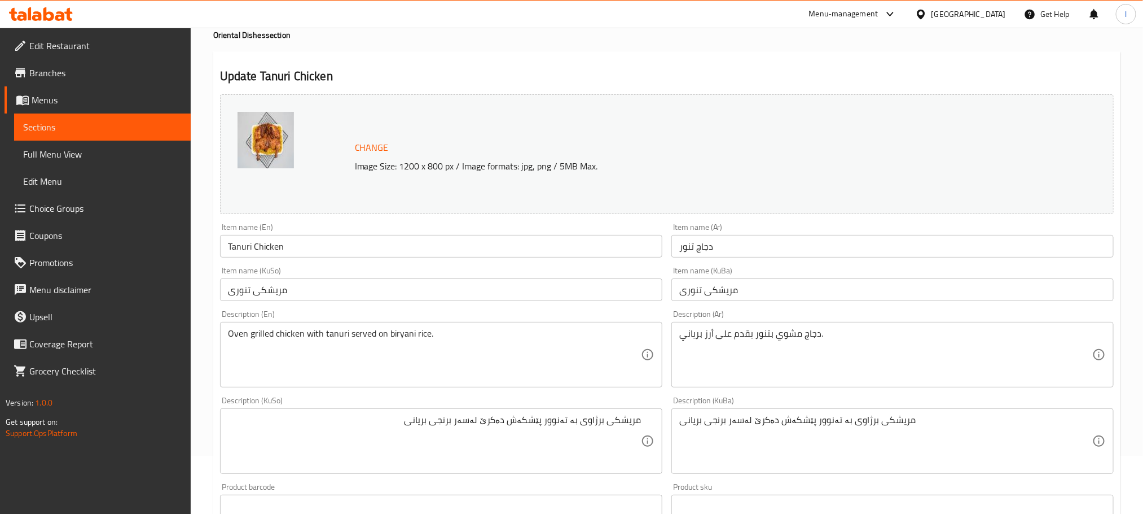
scroll to position [0, 0]
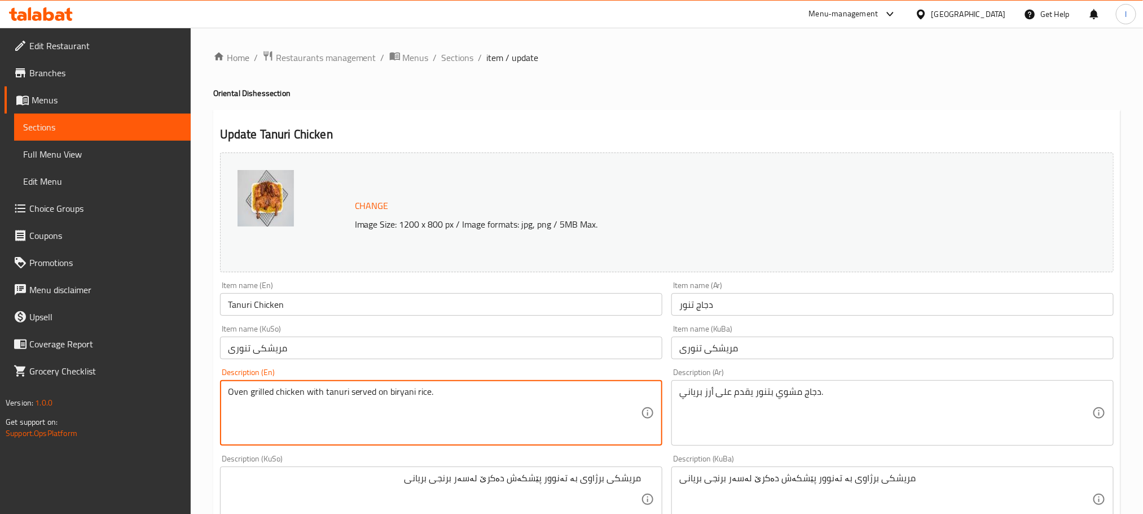
drag, startPoint x: 253, startPoint y: 393, endPoint x: 215, endPoint y: 397, distance: 38.0
click at [258, 397] on textarea "Grilled chicken with tanuri served on biryani rice." at bounding box center [434, 413] width 413 height 54
click at [256, 397] on textarea "Grilled chicken with tanuri served on biryani rice." at bounding box center [434, 413] width 413 height 54
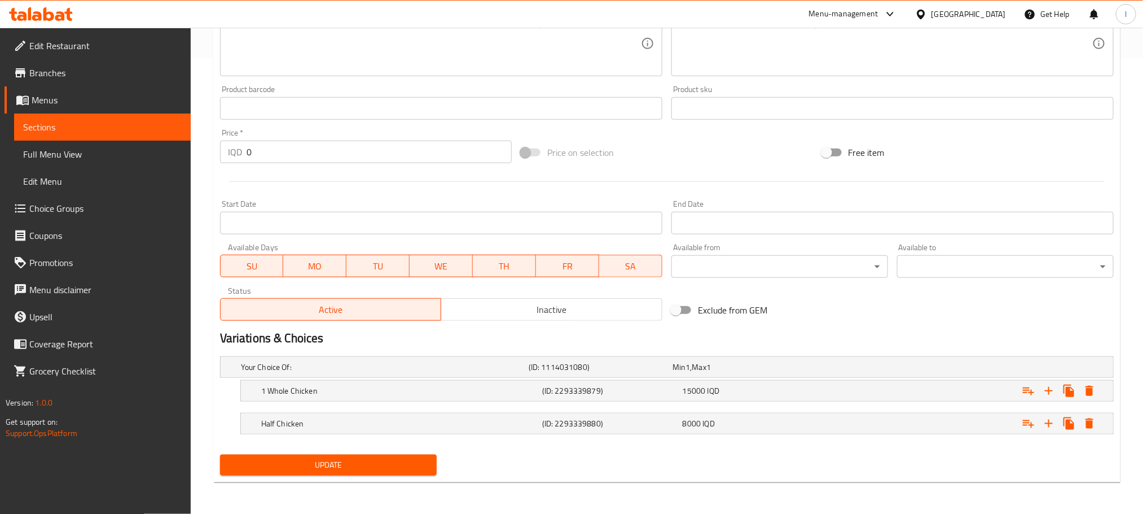
type textarea "Grilled tanuri chicken with tanuri served on biryani rice."
click at [304, 458] on span "Update" at bounding box center [328, 465] width 199 height 14
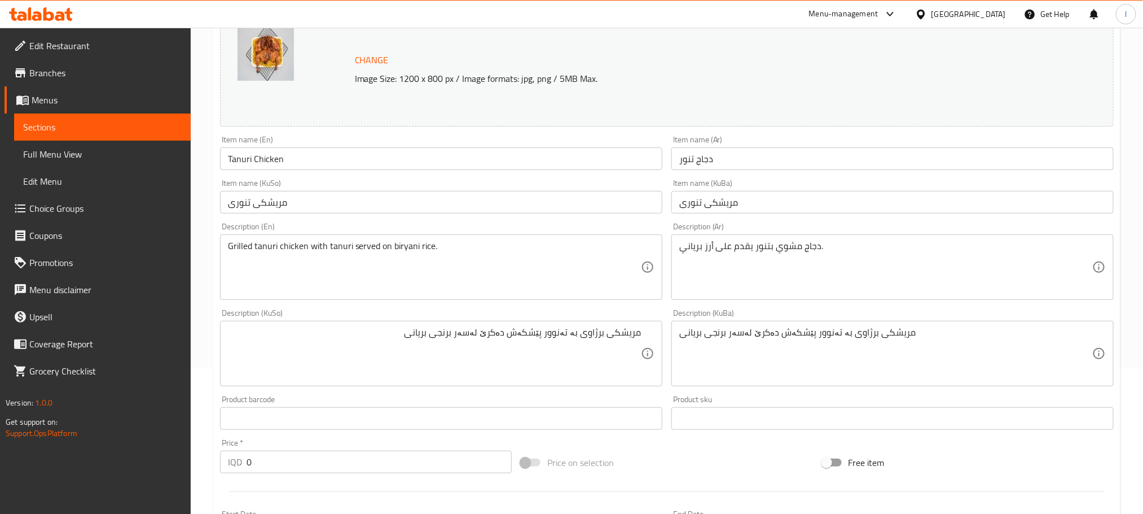
scroll to position [0, 0]
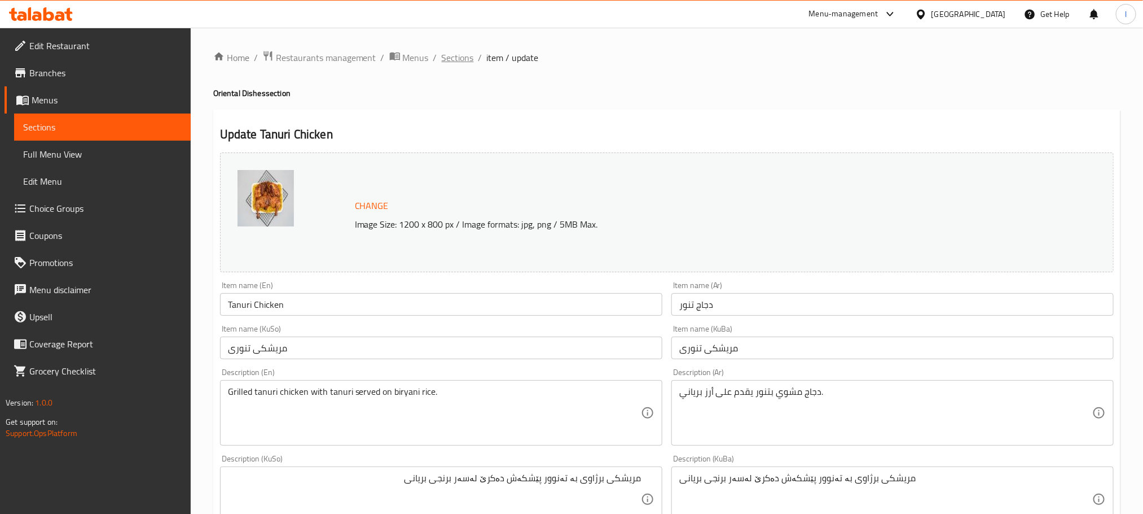
click at [448, 56] on span "Sections" at bounding box center [458, 58] width 32 height 14
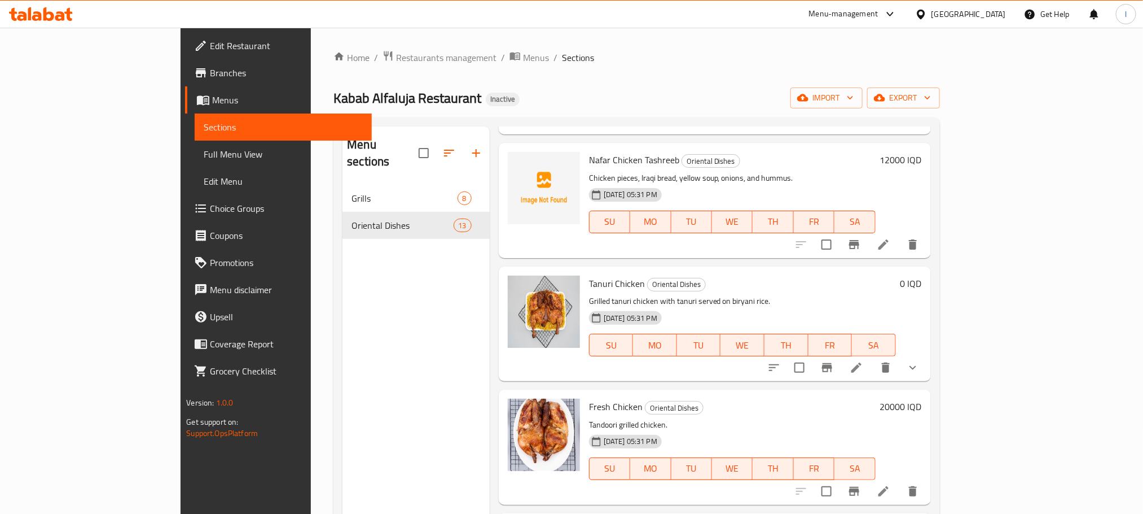
scroll to position [436, 0]
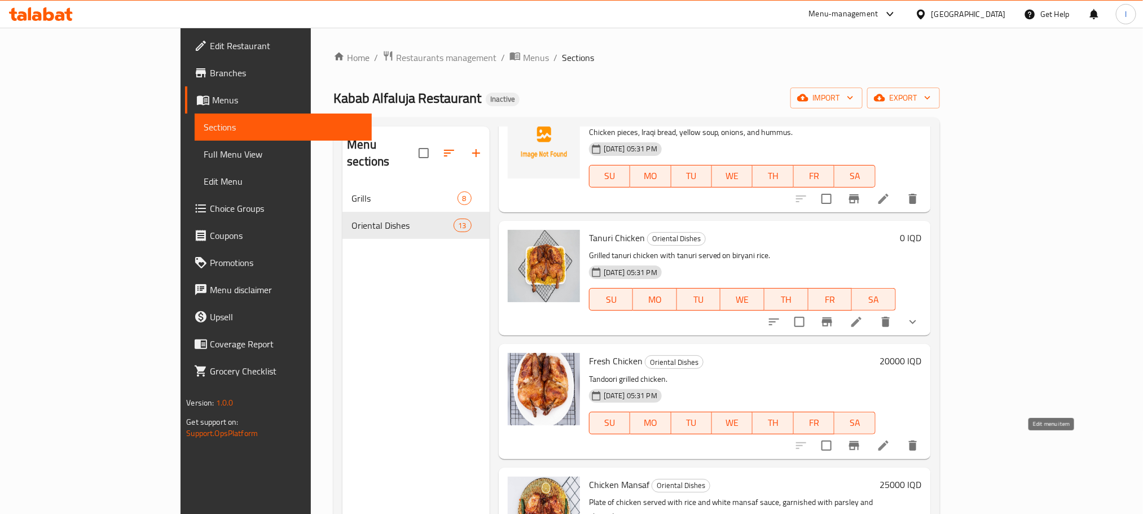
click at [890, 439] on icon at bounding box center [884, 445] width 14 height 14
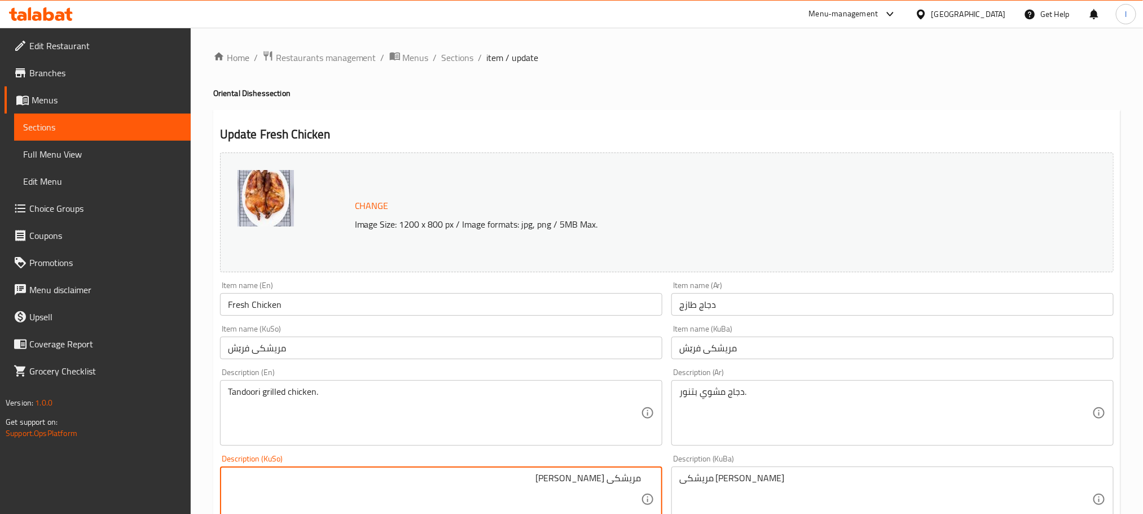
click at [578, 478] on textarea "مریشکی [PERSON_NAME]" at bounding box center [434, 499] width 413 height 54
click at [580, 481] on textarea "مریشکی برژاوی بە تەنوری" at bounding box center [434, 499] width 413 height 54
type textarea "مریشکی برژاوی بە تەنوری"
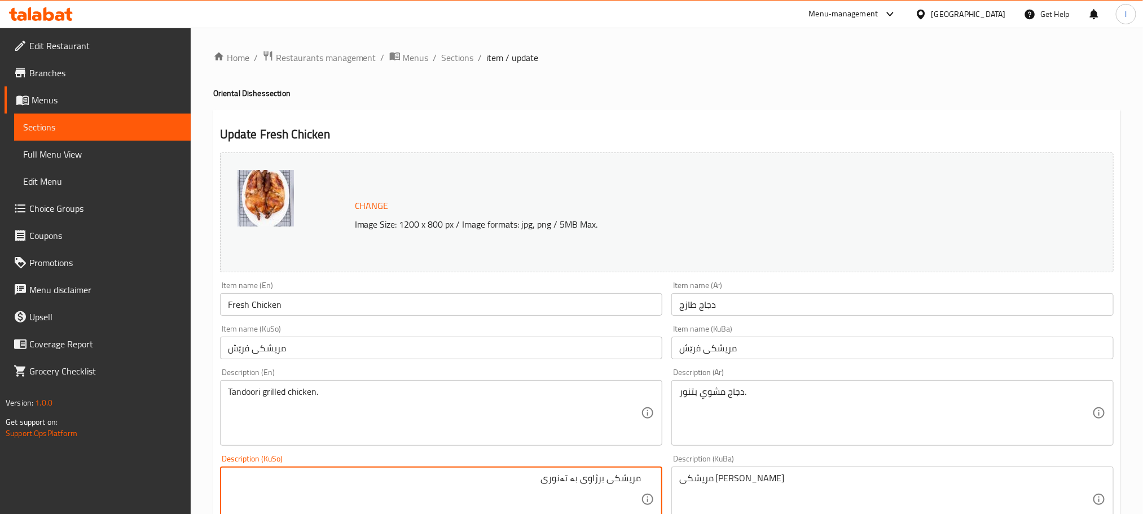
click at [725, 471] on div "مریشکی برژاوی تەنوری Description (KuBa)" at bounding box center [893, 498] width 442 height 65
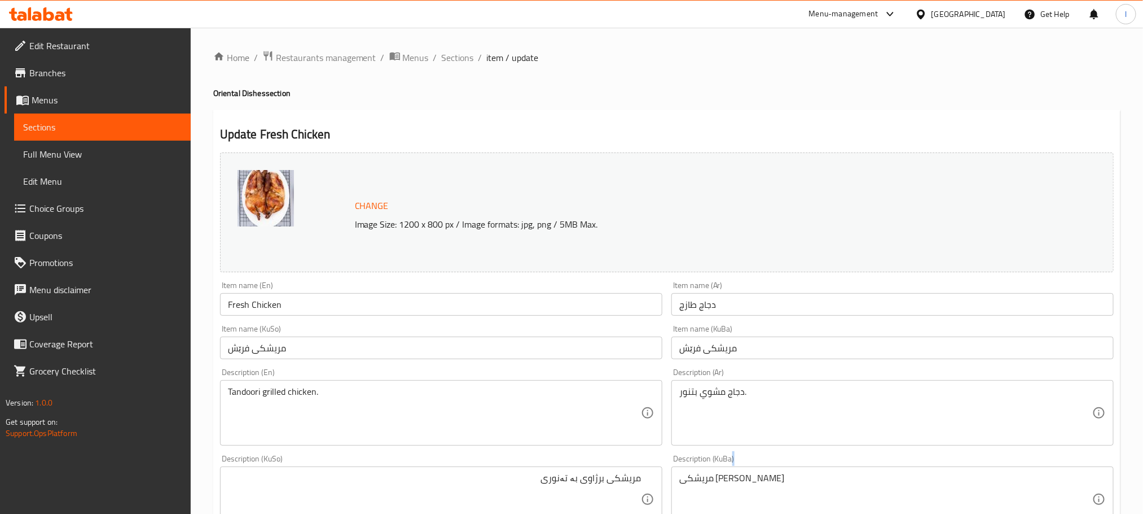
click at [723, 471] on div "مریشکی برژاوی تەنوری Description (KuBa)" at bounding box center [893, 498] width 442 height 65
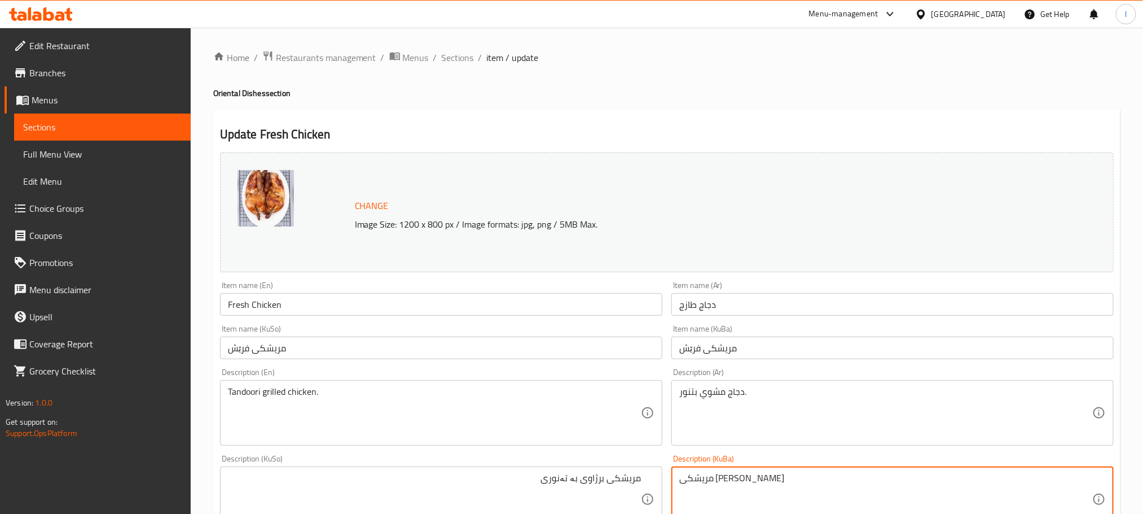
click at [718, 481] on textarea "مریشکی [PERSON_NAME]" at bounding box center [885, 499] width 413 height 54
paste textarea "ە"
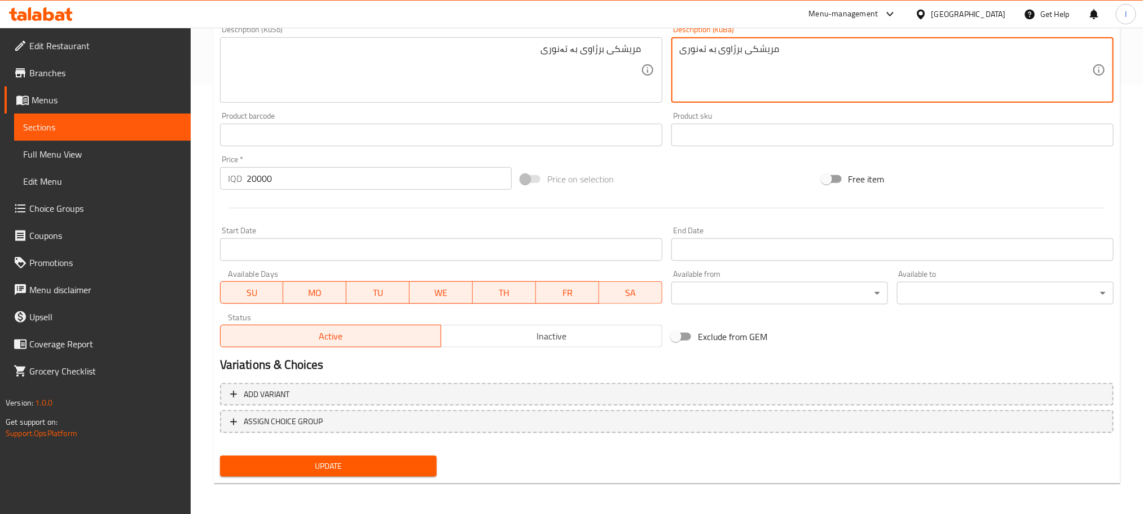
type textarea "مریشکی برژاوی بە تەنوری"
click at [409, 462] on span "Update" at bounding box center [328, 466] width 199 height 14
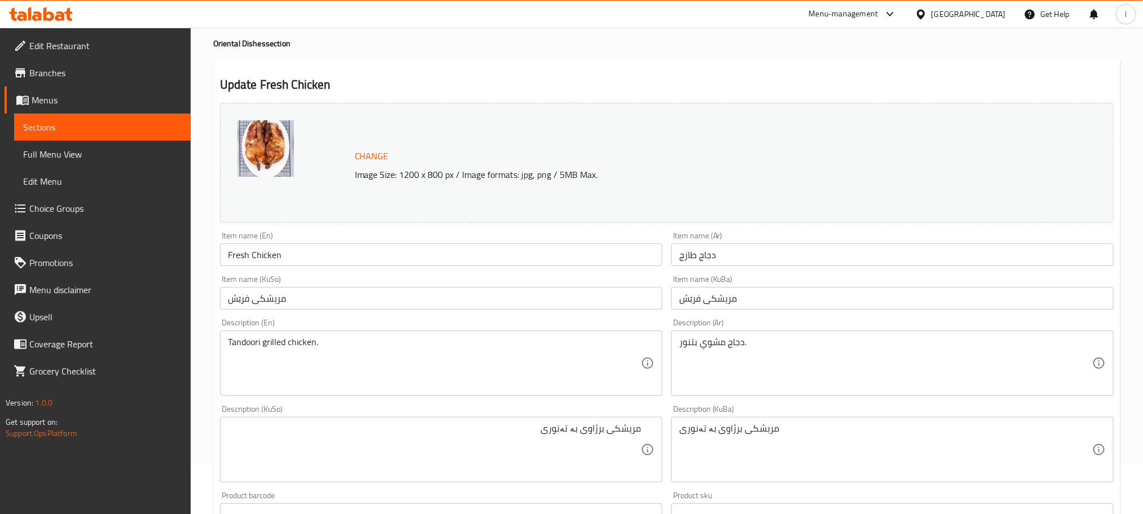
scroll to position [0, 0]
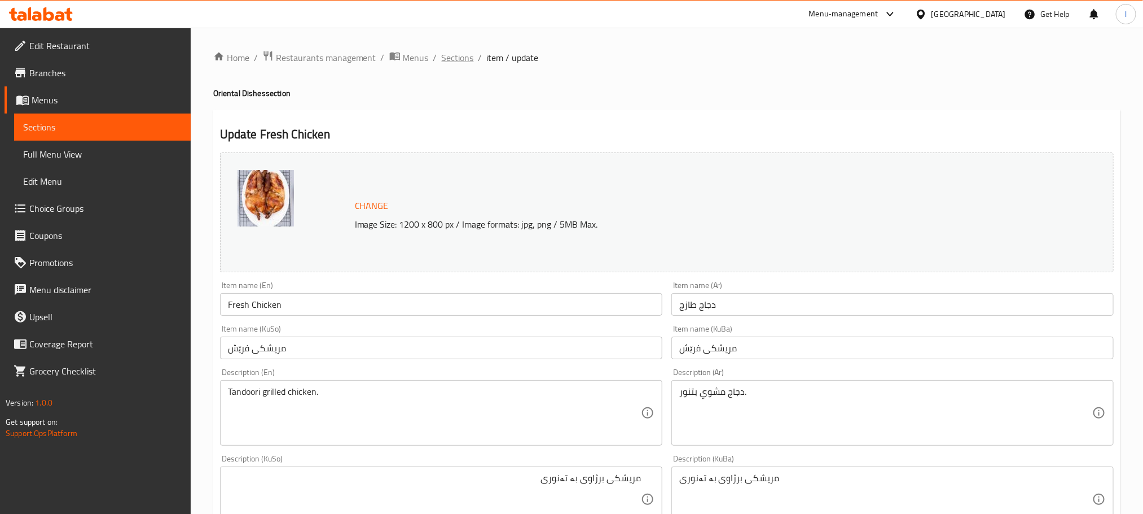
click at [442, 58] on span "Sections" at bounding box center [458, 58] width 32 height 14
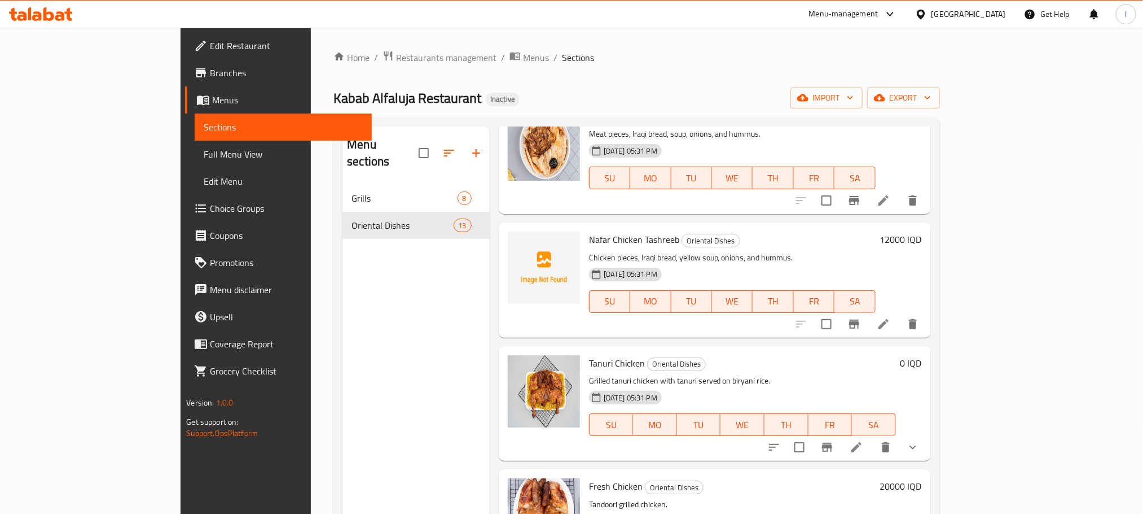
scroll to position [620, 0]
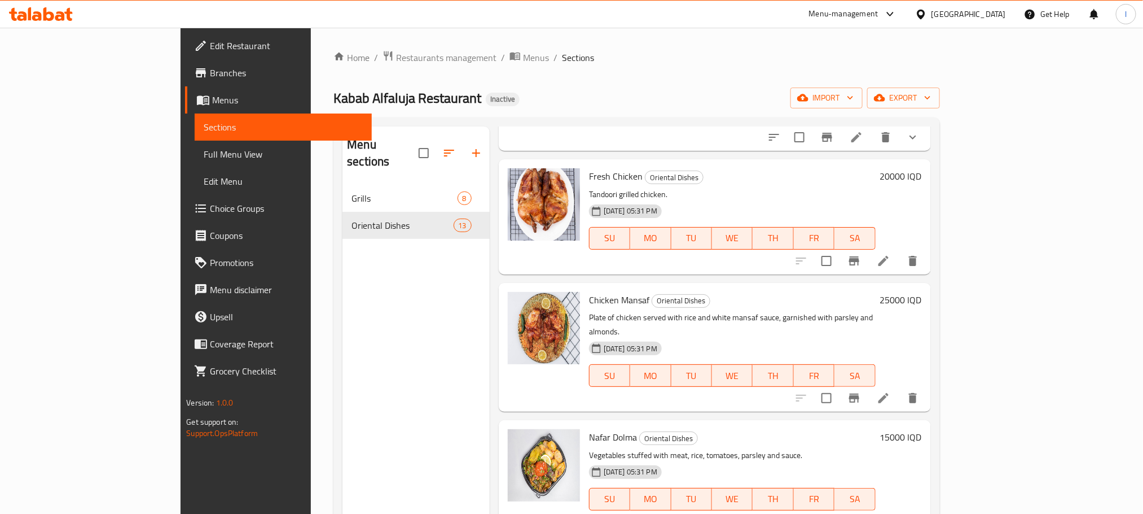
click at [890, 391] on icon at bounding box center [884, 398] width 14 height 14
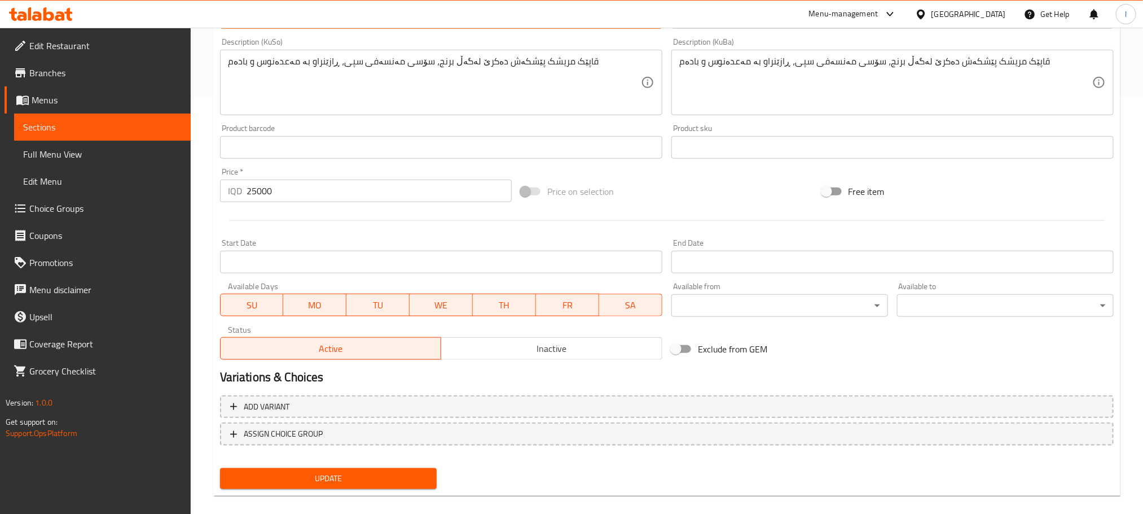
scroll to position [429, 0]
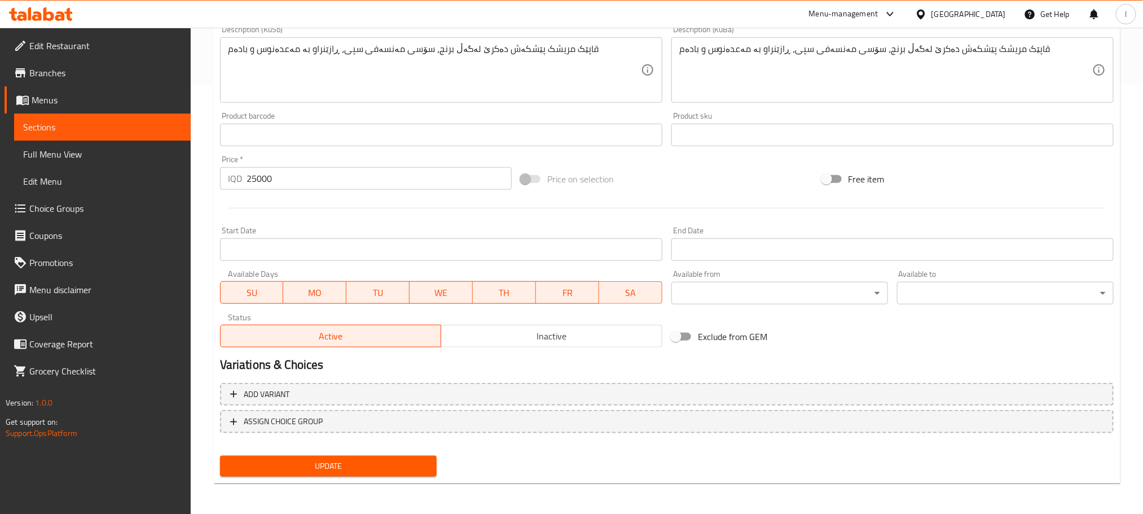
type textarea "Plate of chicken served with rice, white mansaf sauce, garnished with parsley a…"
click at [362, 471] on span "Update" at bounding box center [328, 466] width 199 height 14
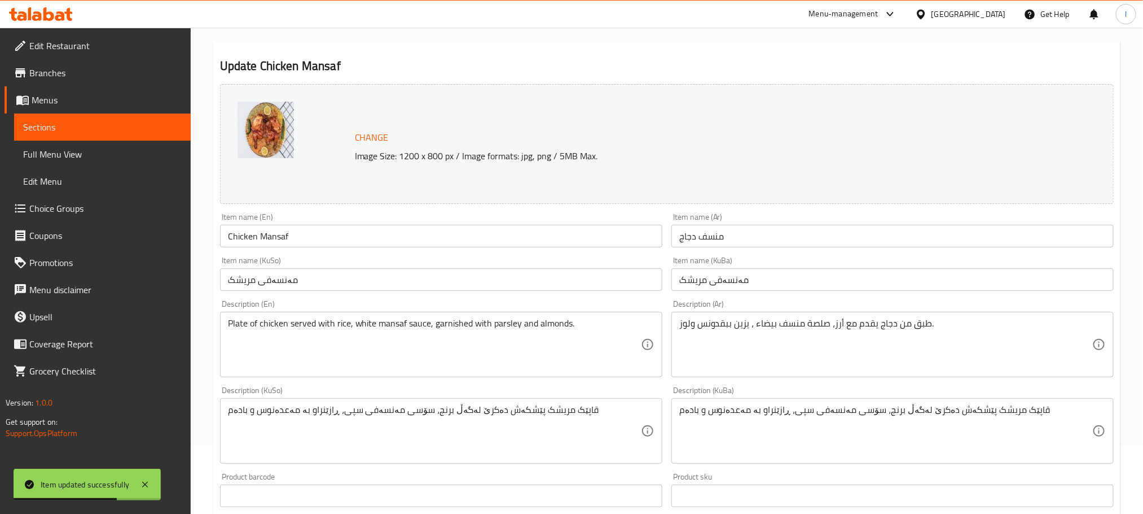
scroll to position [0, 0]
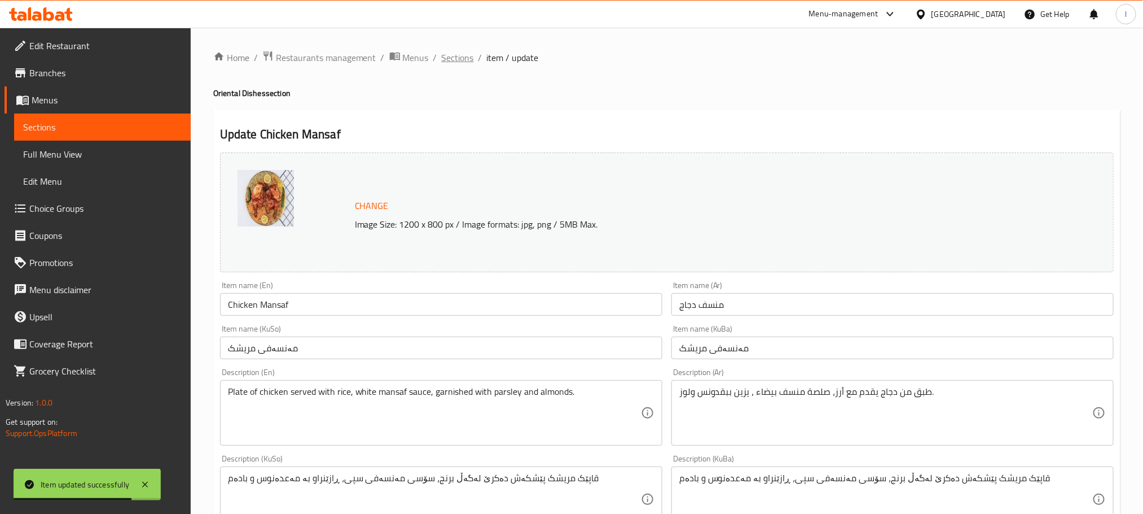
click at [464, 52] on span "Sections" at bounding box center [458, 58] width 32 height 14
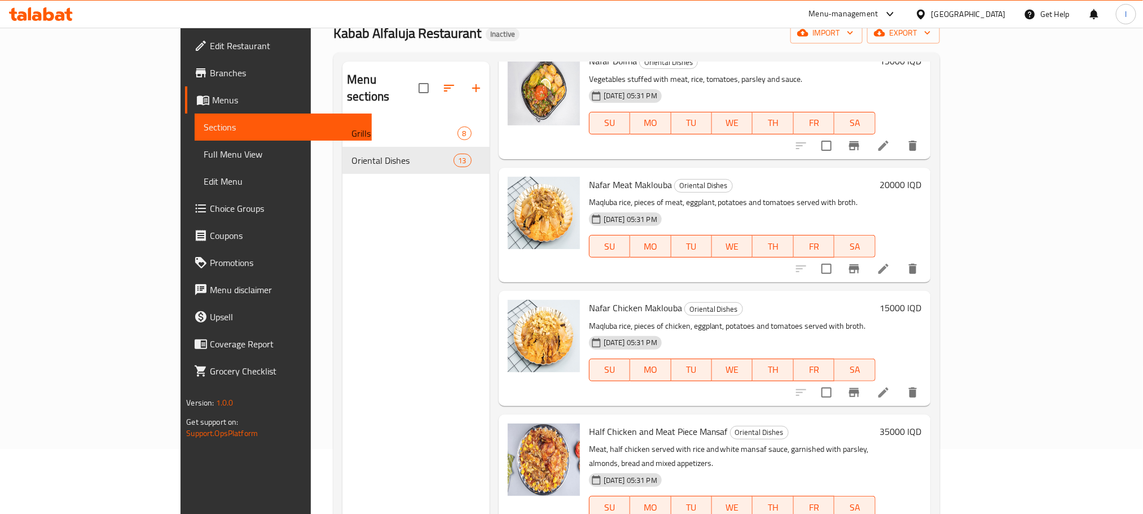
scroll to position [69, 0]
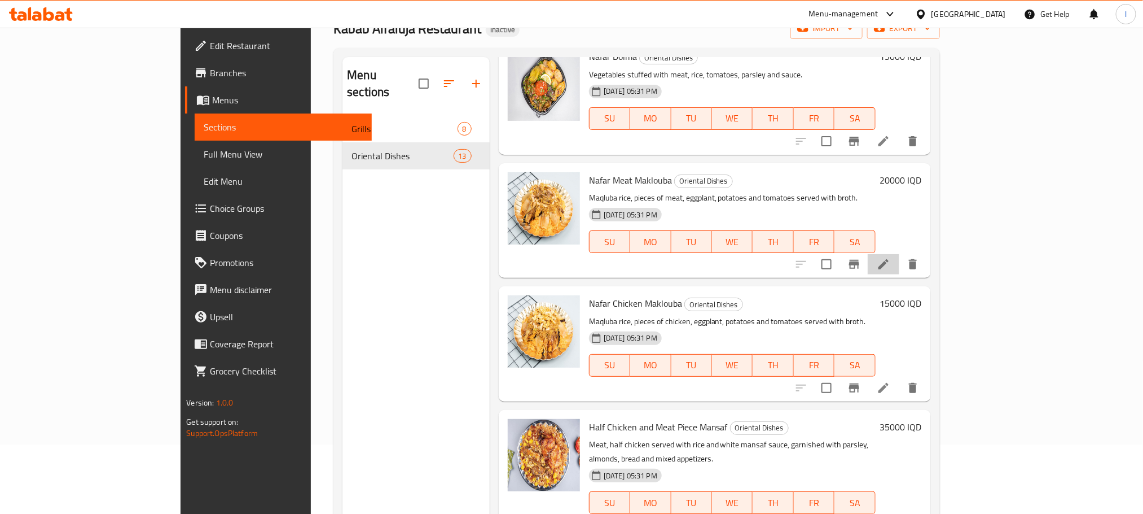
click at [900, 254] on li at bounding box center [884, 264] width 32 height 20
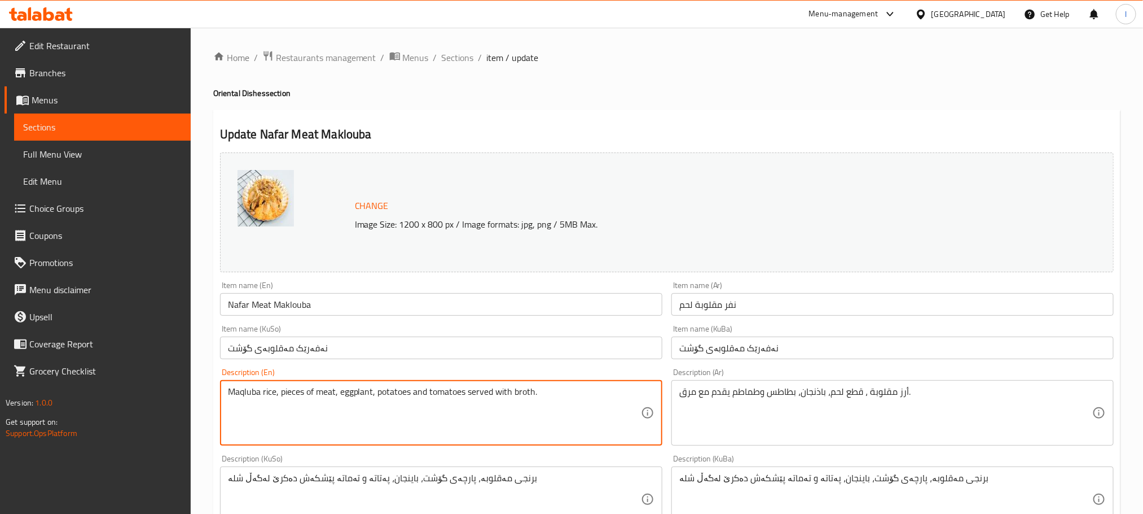
click at [244, 395] on textarea "Maqluba rice, pieces of meat, eggplant, potatoes and tomatoes served with broth." at bounding box center [434, 413] width 413 height 54
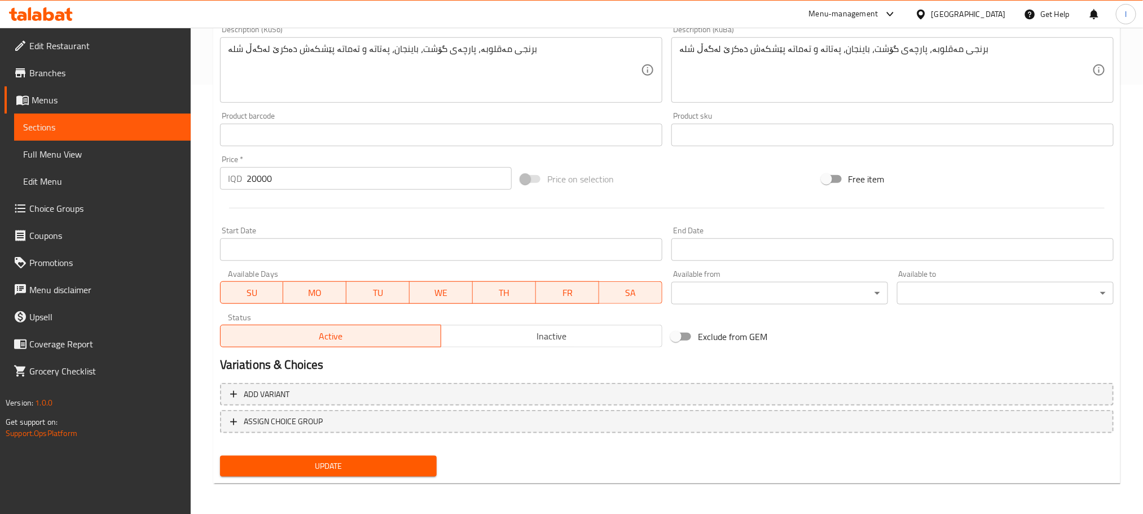
type textarea "Makluba rice, pieces of meat, eggplant, potatoes and tomatoes served with broth."
click at [393, 462] on span "Update" at bounding box center [328, 466] width 199 height 14
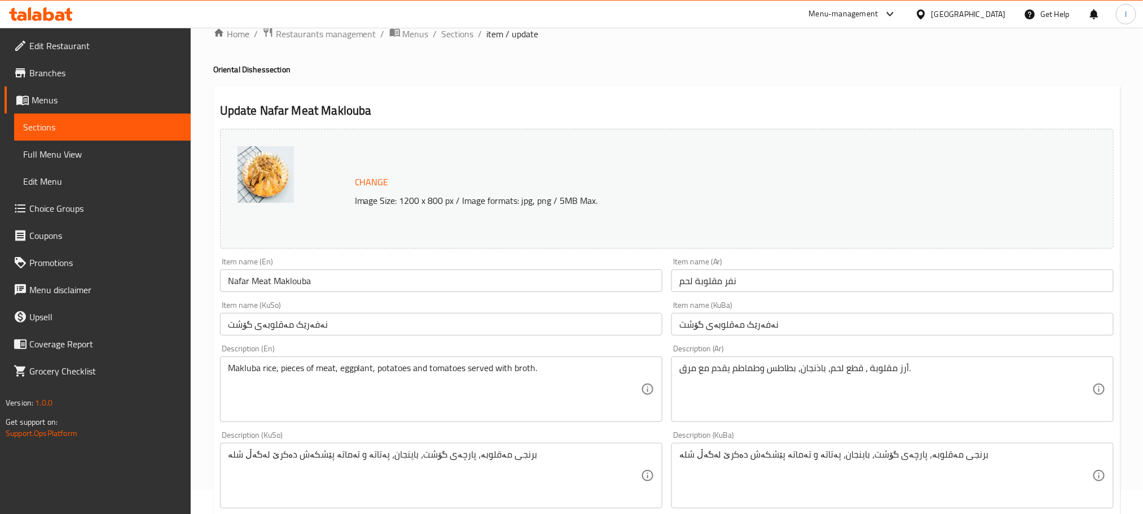
scroll to position [0, 0]
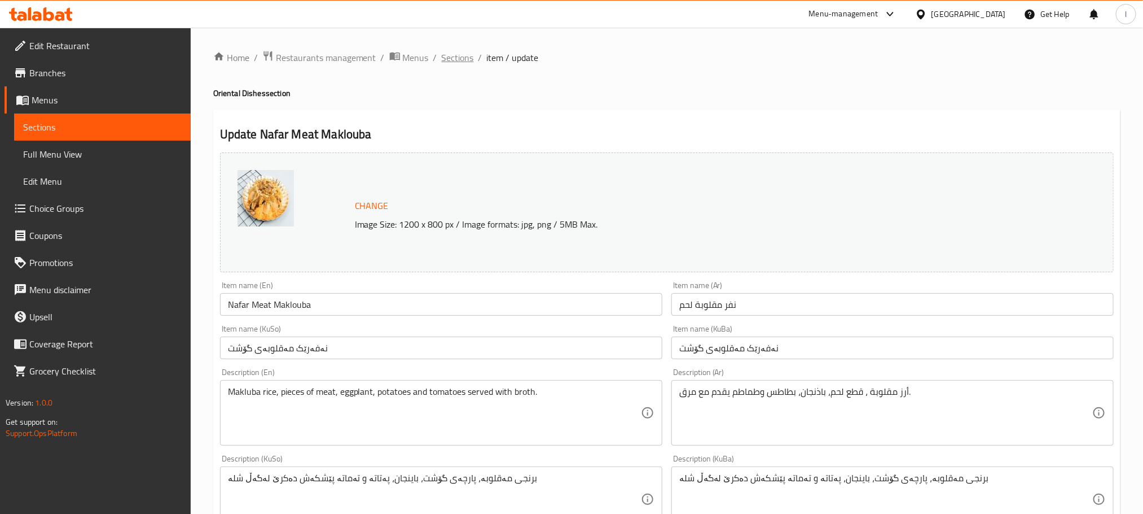
click at [466, 51] on span "Sections" at bounding box center [458, 58] width 32 height 14
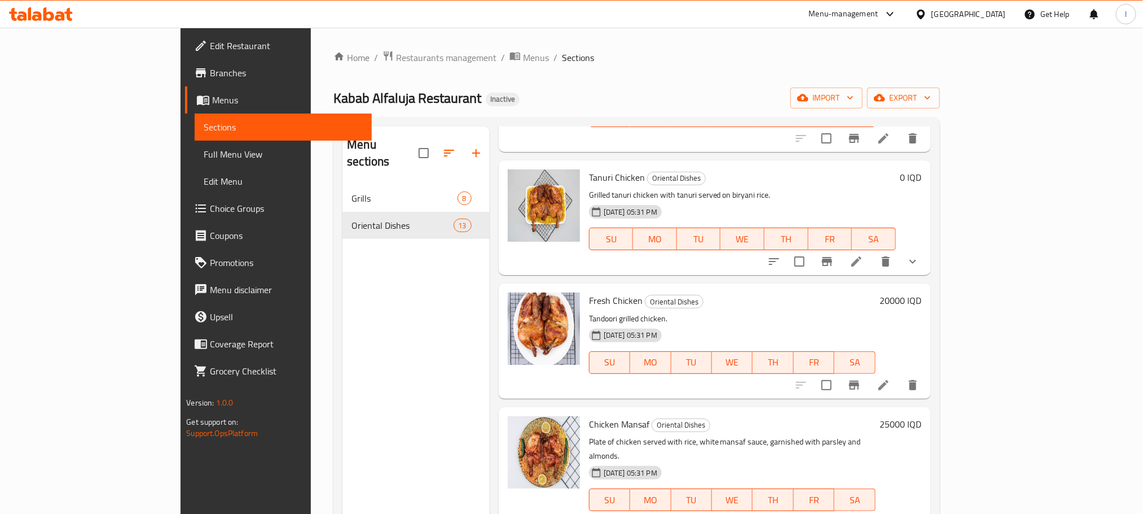
scroll to position [185, 0]
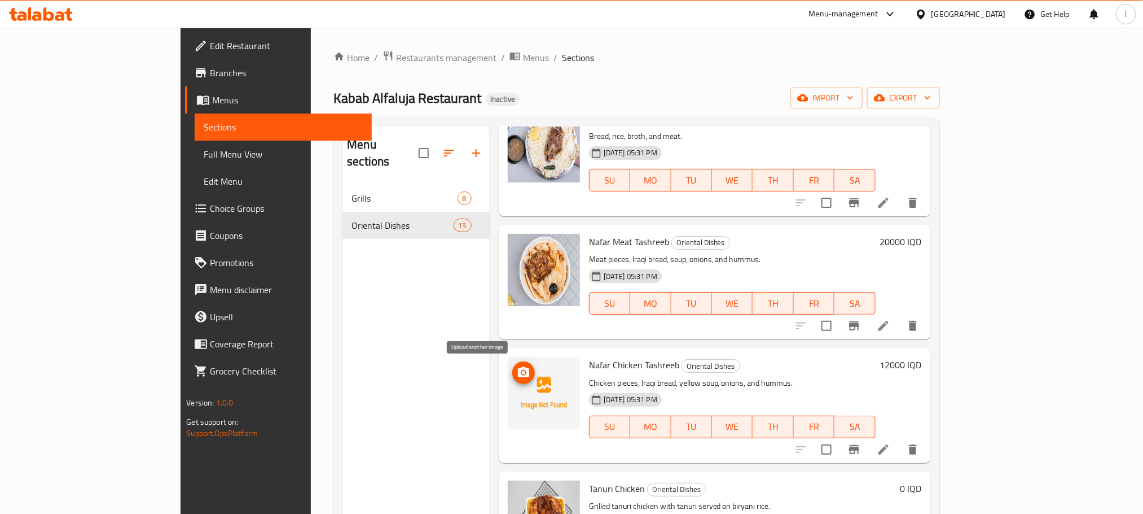
click at [512, 364] on button "upload picture" at bounding box center [523, 372] width 23 height 23
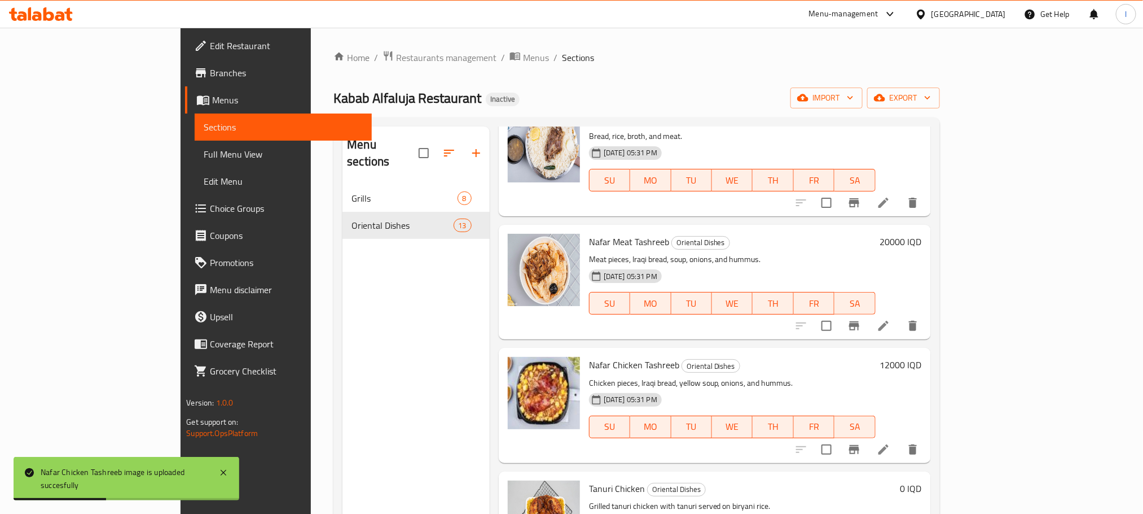
click at [204, 156] on span "Full Menu View" at bounding box center [283, 154] width 159 height 14
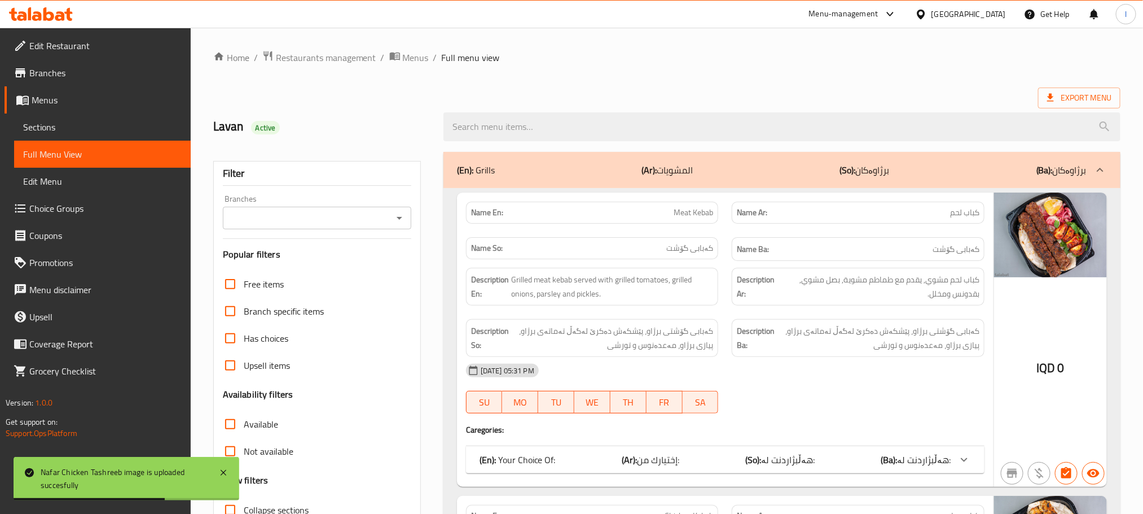
click at [403, 210] on div "Branches" at bounding box center [317, 218] width 188 height 23
click at [396, 220] on icon "Open" at bounding box center [400, 218] width 14 height 14
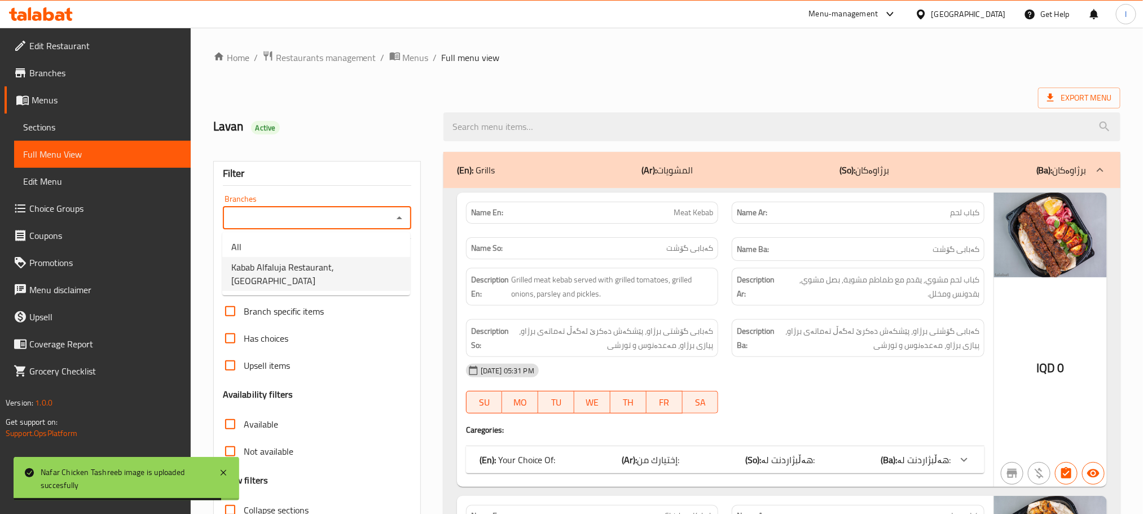
click at [343, 260] on span "Kabab Alfaluja Restaurant, [GEOGRAPHIC_DATA]" at bounding box center [316, 273] width 170 height 27
type input "Kabab Alfaluja Restaurant, [GEOGRAPHIC_DATA]"
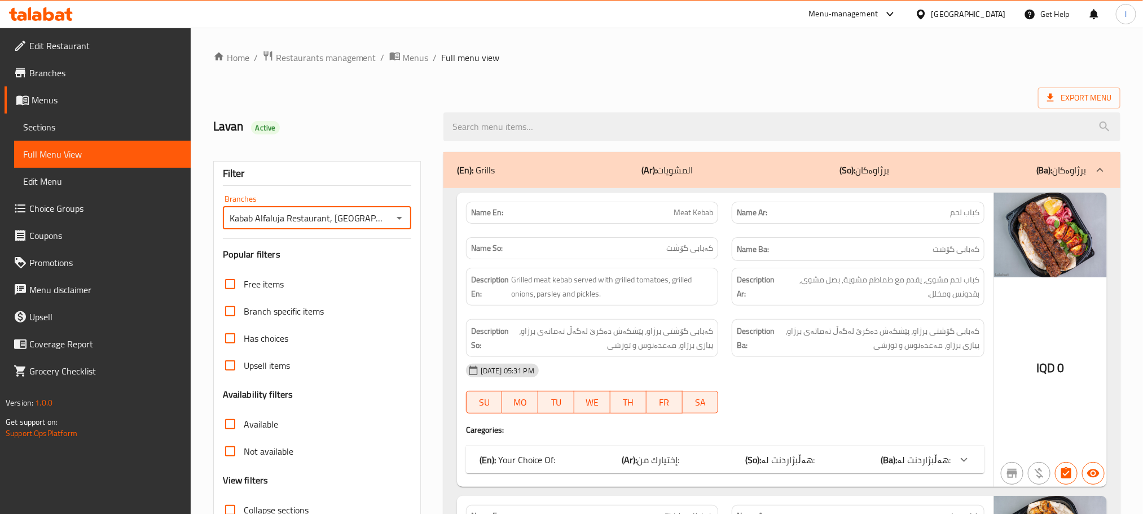
scroll to position [310, 0]
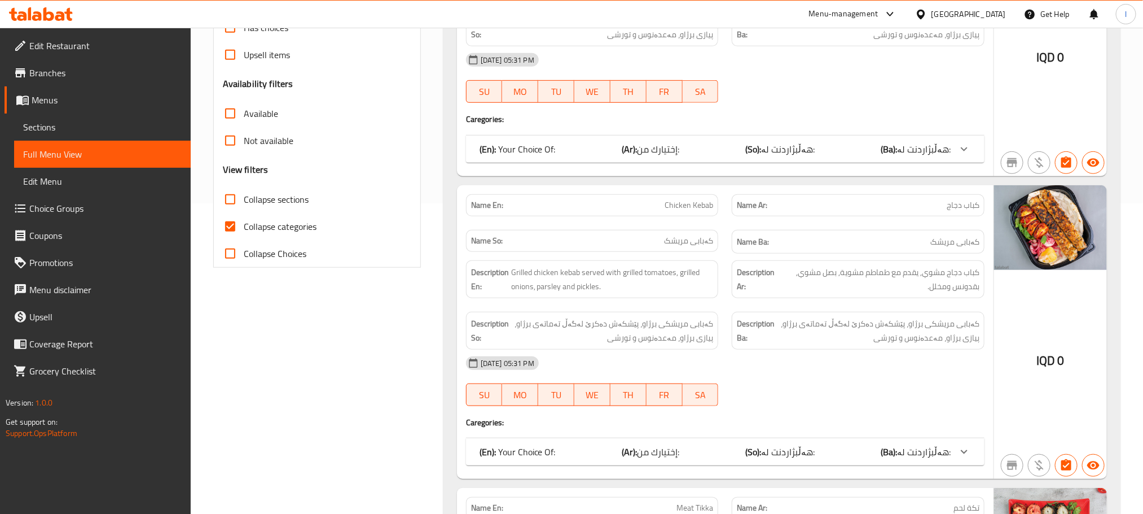
click at [222, 232] on input "Collapse categories" at bounding box center [230, 226] width 27 height 27
checkbox input "false"
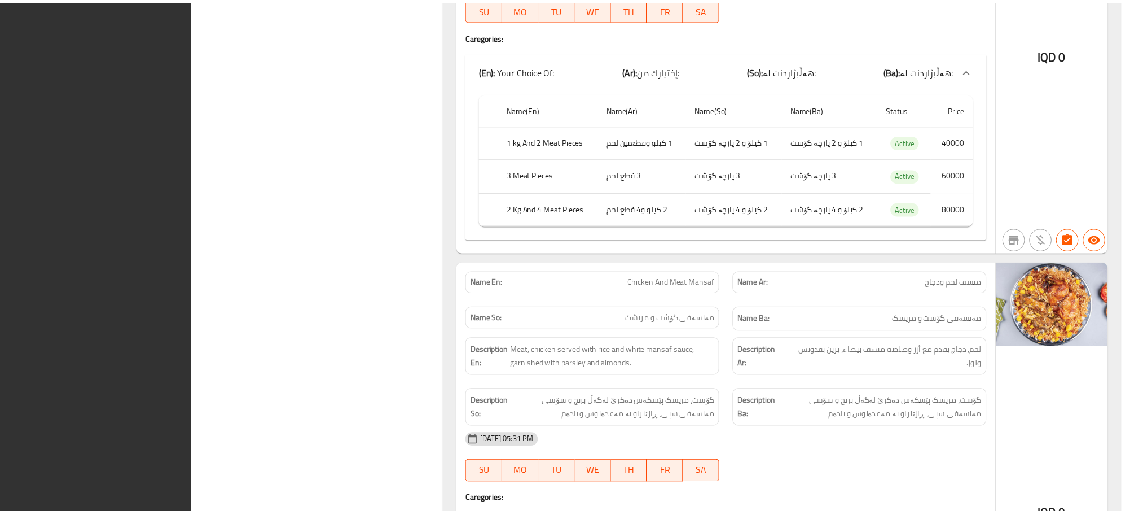
scroll to position [7061, 0]
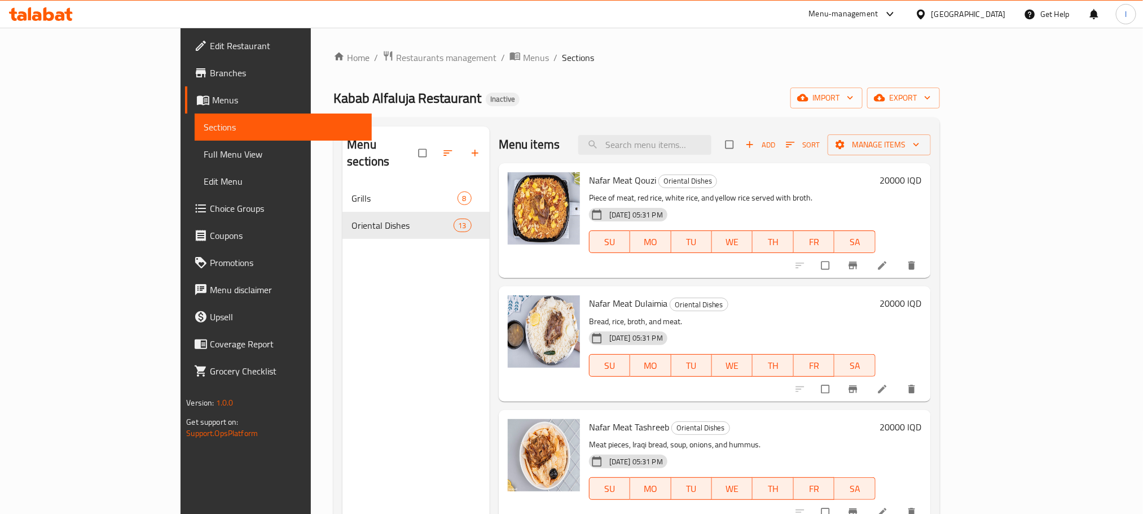
click at [204, 154] on span "Full Menu View" at bounding box center [283, 154] width 159 height 14
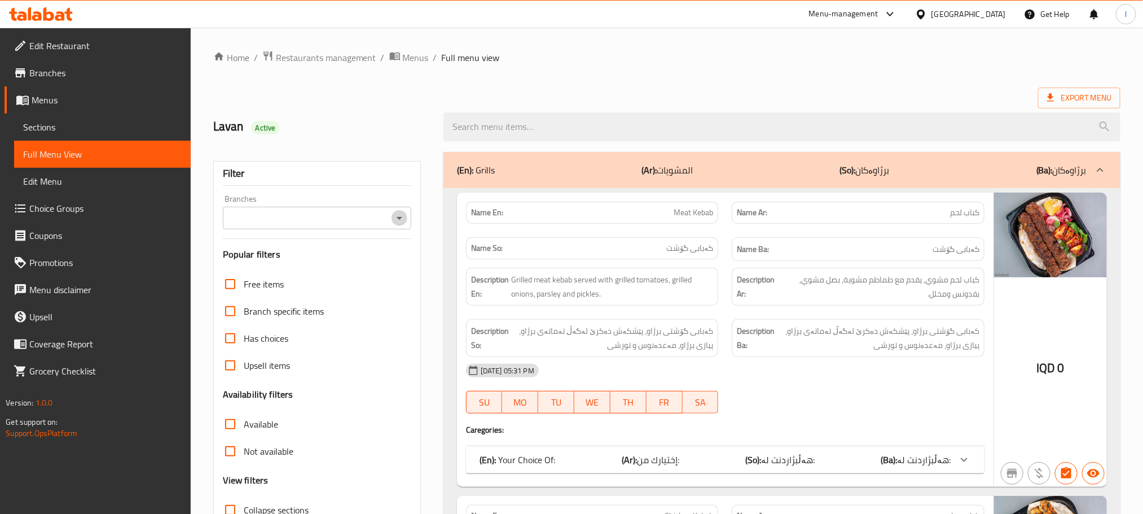
click at [401, 210] on button "Open" at bounding box center [400, 218] width 16 height 16
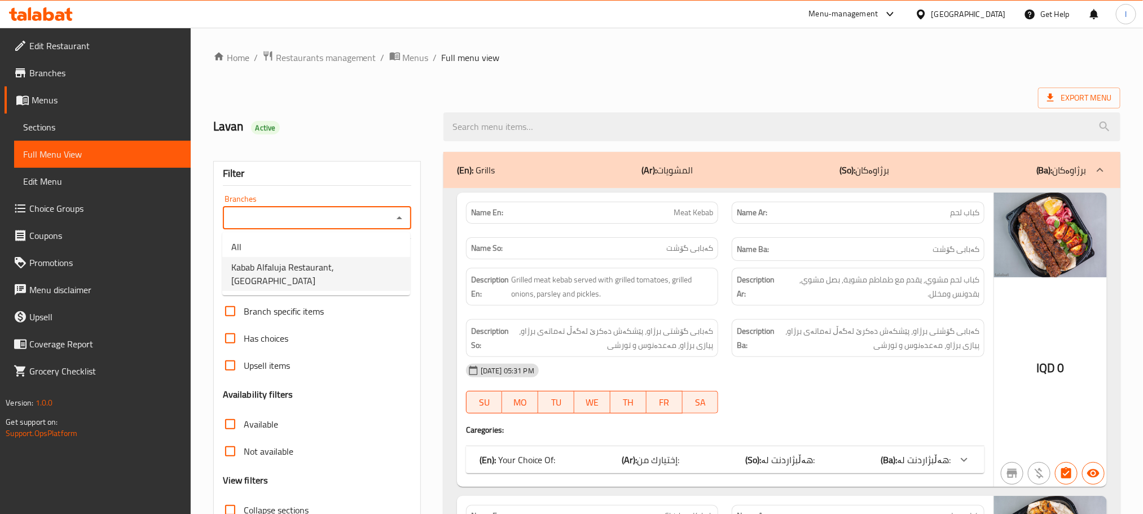
click at [343, 271] on span "Kabab Alfaluja Restaurant, [GEOGRAPHIC_DATA]" at bounding box center [316, 273] width 170 height 27
type input "Kabab Alfaluja Restaurant, [GEOGRAPHIC_DATA]"
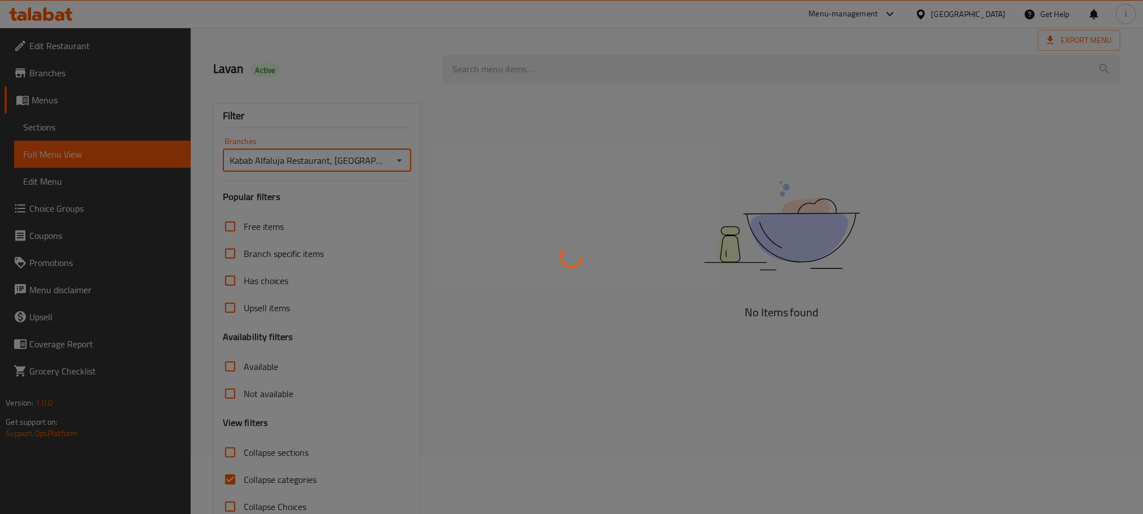
scroll to position [88, 0]
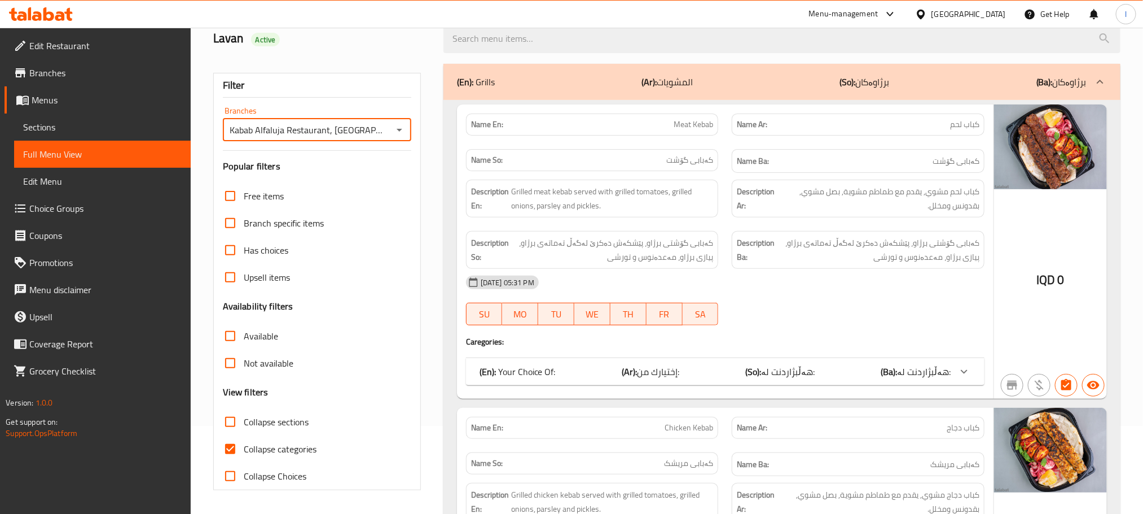
click at [239, 454] on input "Collapse categories" at bounding box center [230, 448] width 27 height 27
checkbox input "false"
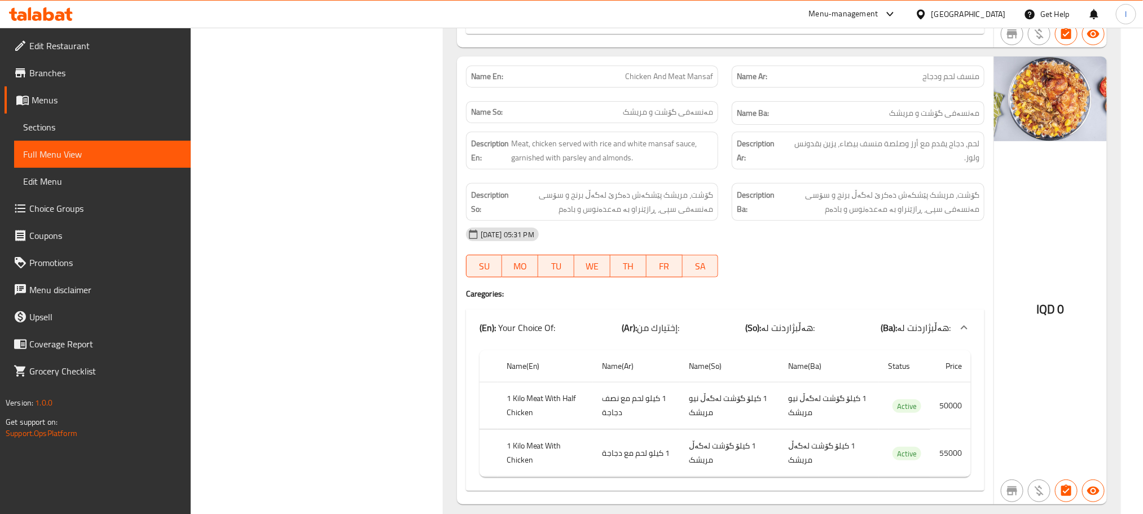
scroll to position [7102, 0]
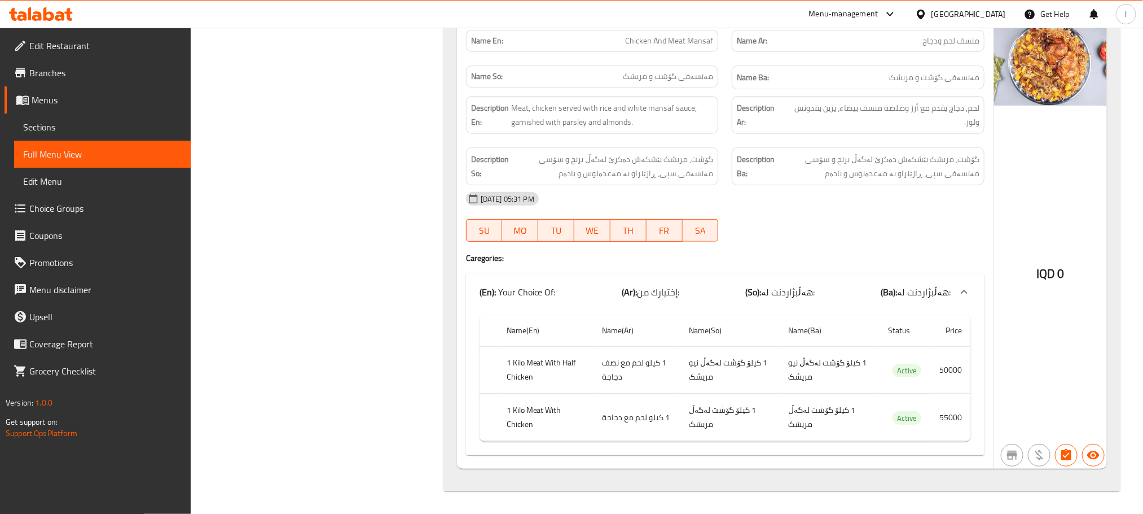
click at [46, 126] on span "Sections" at bounding box center [102, 127] width 159 height 14
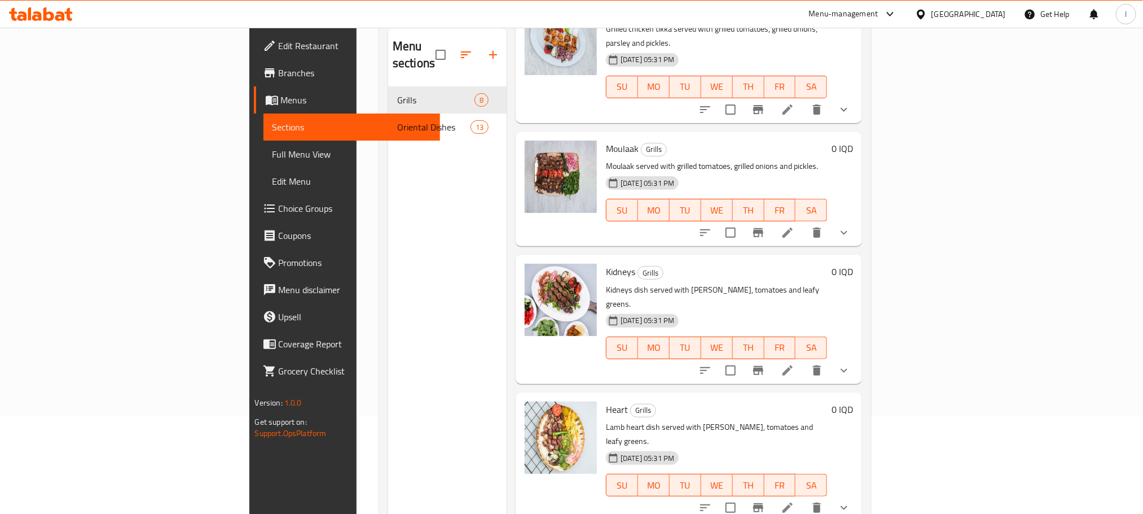
scroll to position [158, 0]
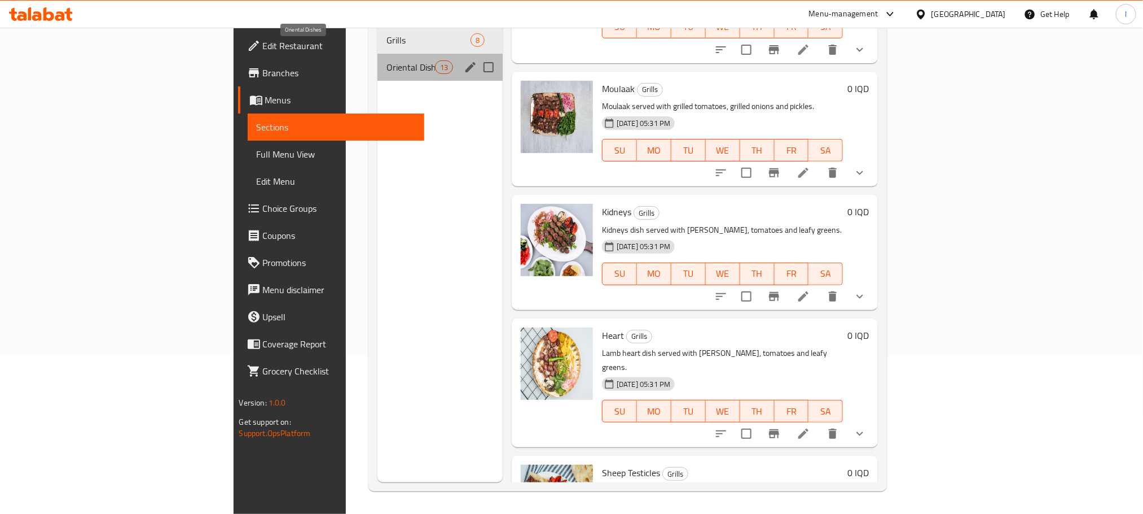
click at [387, 60] on span "Oriental Dishes" at bounding box center [411, 67] width 48 height 14
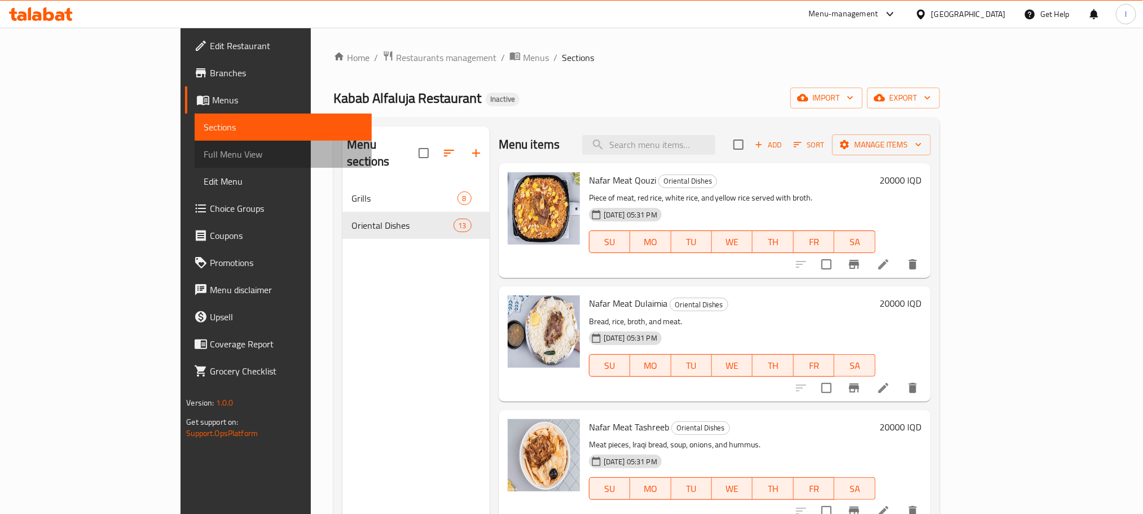
click at [195, 144] on link "Full Menu View" at bounding box center [283, 154] width 177 height 27
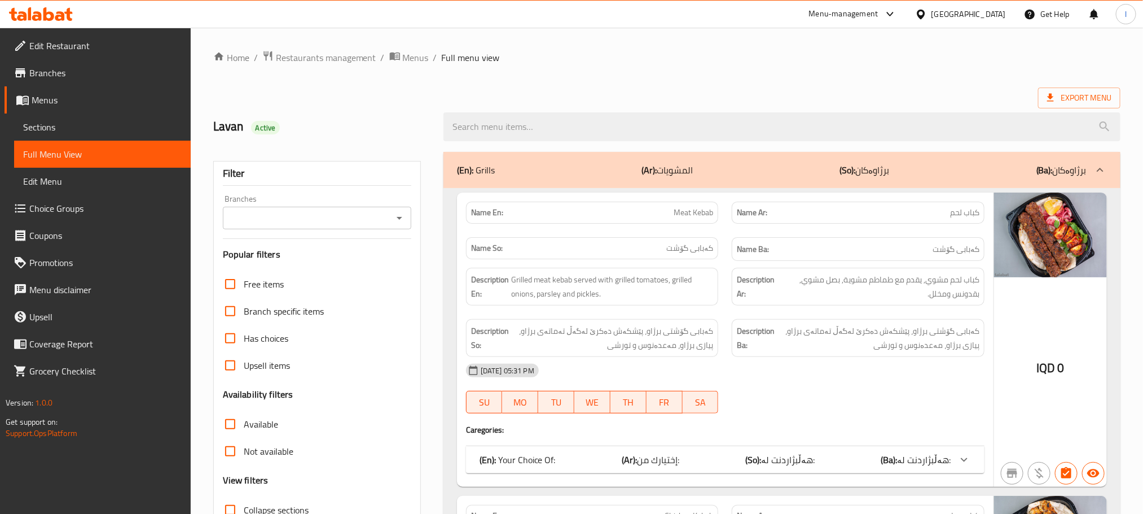
click at [397, 217] on icon "Open" at bounding box center [400, 218] width 6 height 3
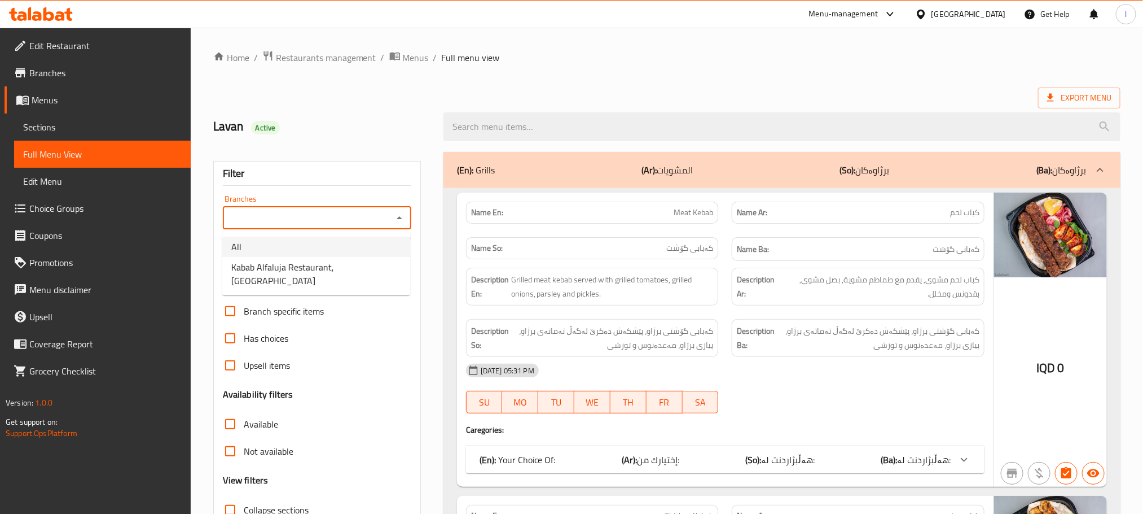
click at [302, 253] on li "All" at bounding box center [316, 246] width 188 height 20
click at [403, 215] on icon "Open" at bounding box center [400, 218] width 14 height 14
click at [322, 260] on span "Kabab Alfaluja Restaurant, [GEOGRAPHIC_DATA]" at bounding box center [316, 273] width 170 height 27
type input "Kabab Alfaluja Restaurant, [GEOGRAPHIC_DATA]"
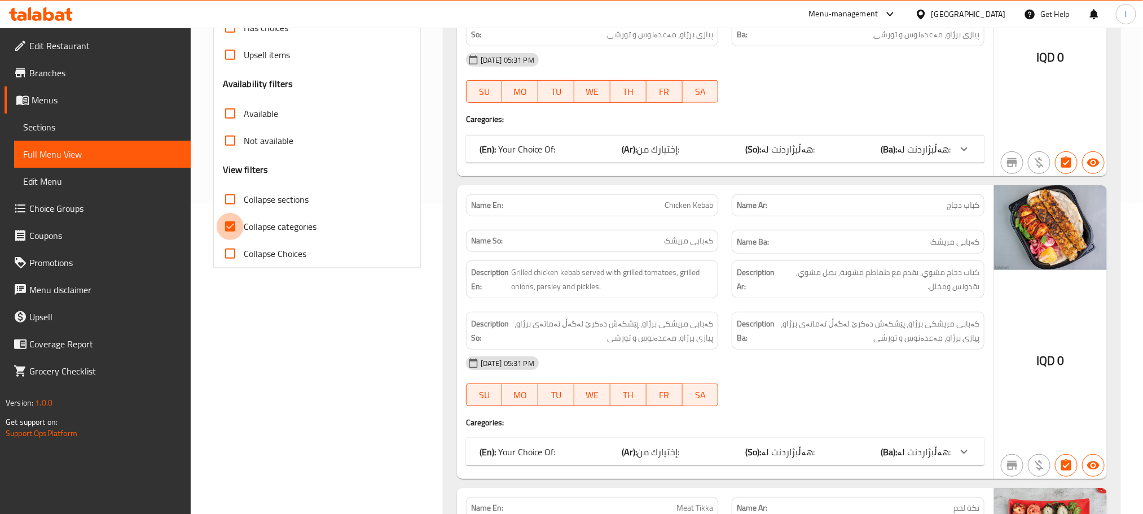
click at [232, 226] on input "Collapse categories" at bounding box center [230, 226] width 27 height 27
checkbox input "false"
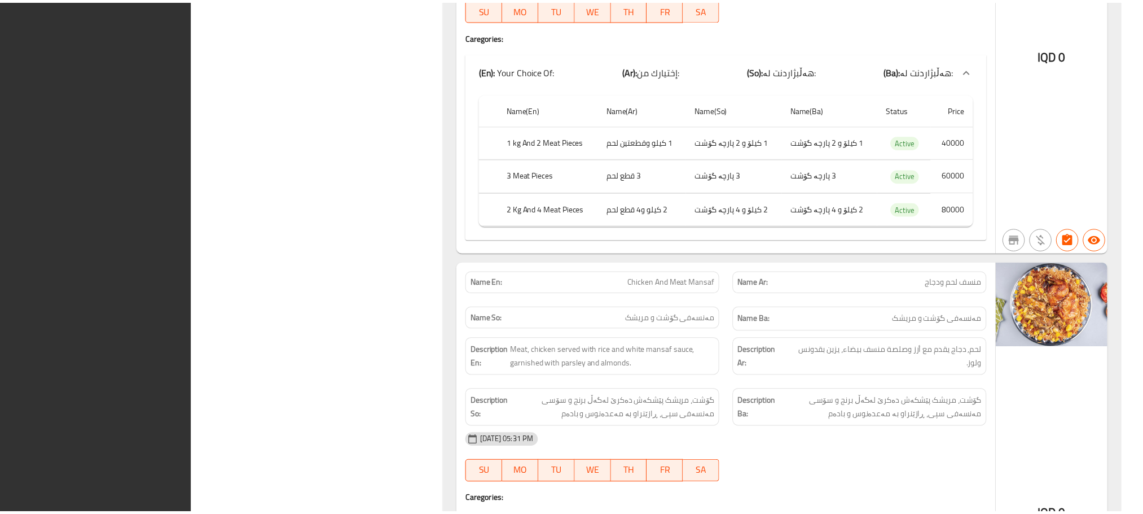
scroll to position [7061, 0]
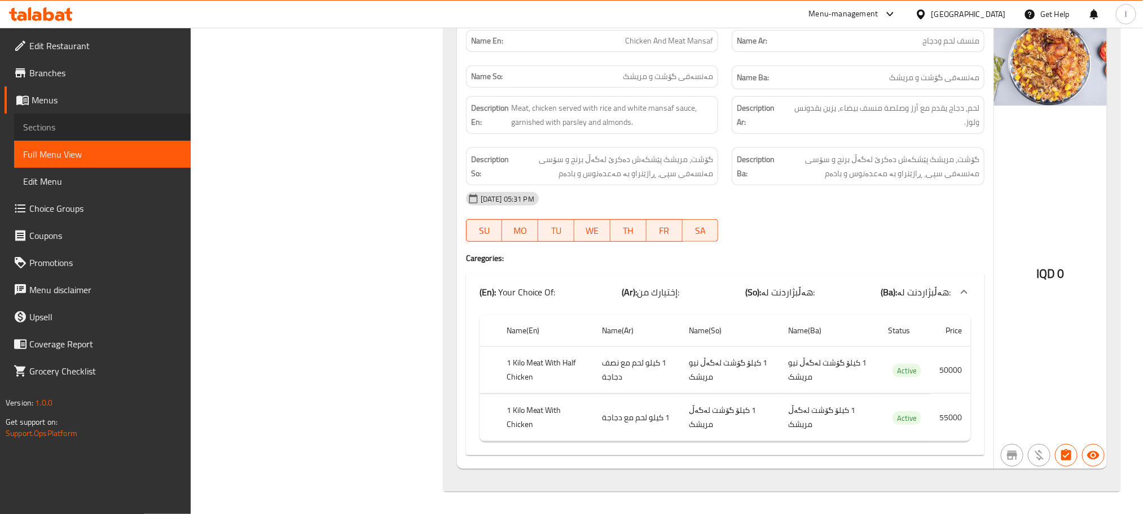
click at [53, 120] on span "Sections" at bounding box center [102, 127] width 159 height 14
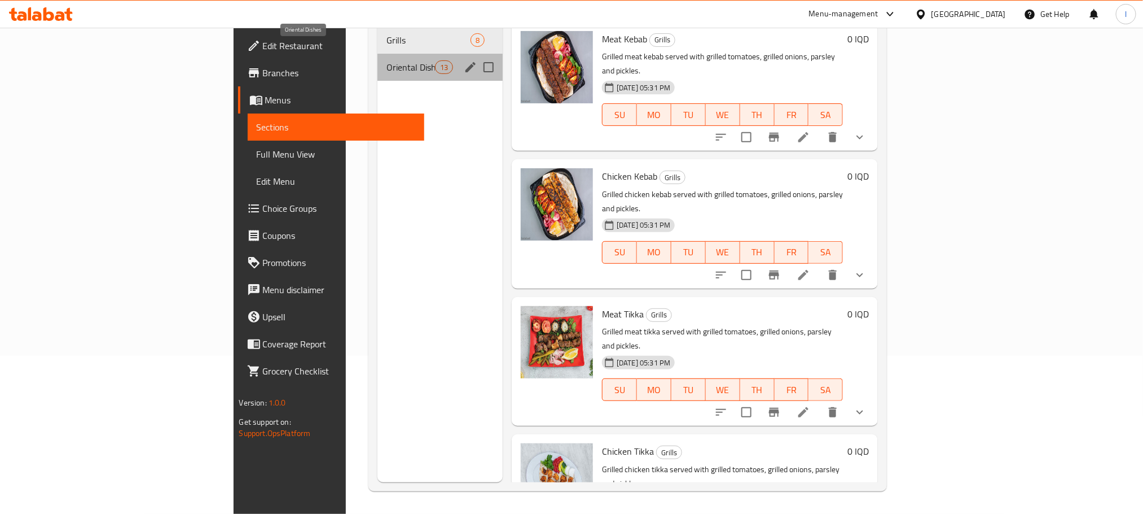
click at [387, 60] on span "Oriental Dishes" at bounding box center [411, 67] width 48 height 14
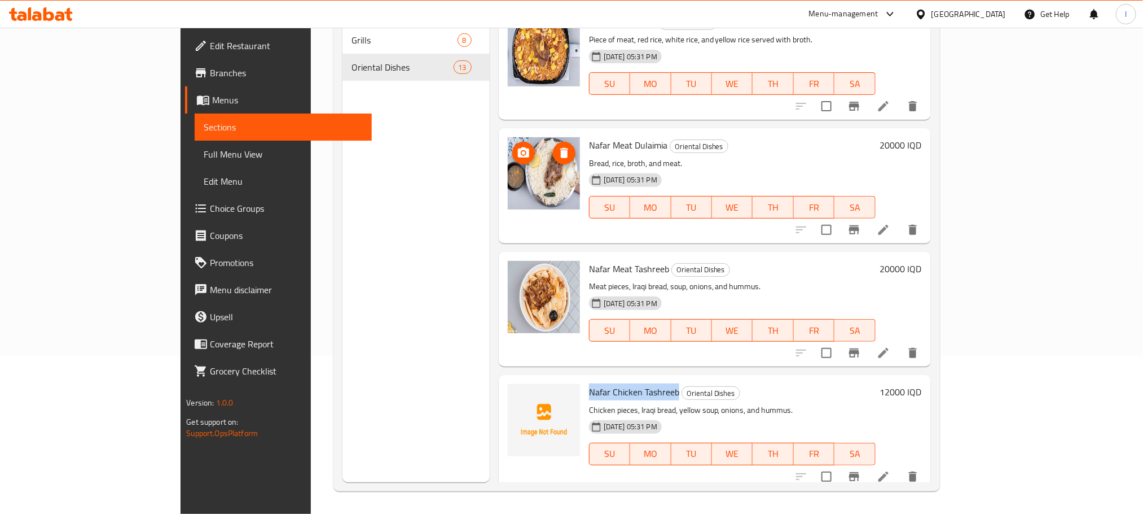
drag, startPoint x: 633, startPoint y: 391, endPoint x: 546, endPoint y: 390, distance: 87.5
click at [589, 390] on h6 "Nafar Chicken Tashreeb Oriental Dishes" at bounding box center [732, 392] width 287 height 16
copy span "Nafar Chicken Tashreeb"
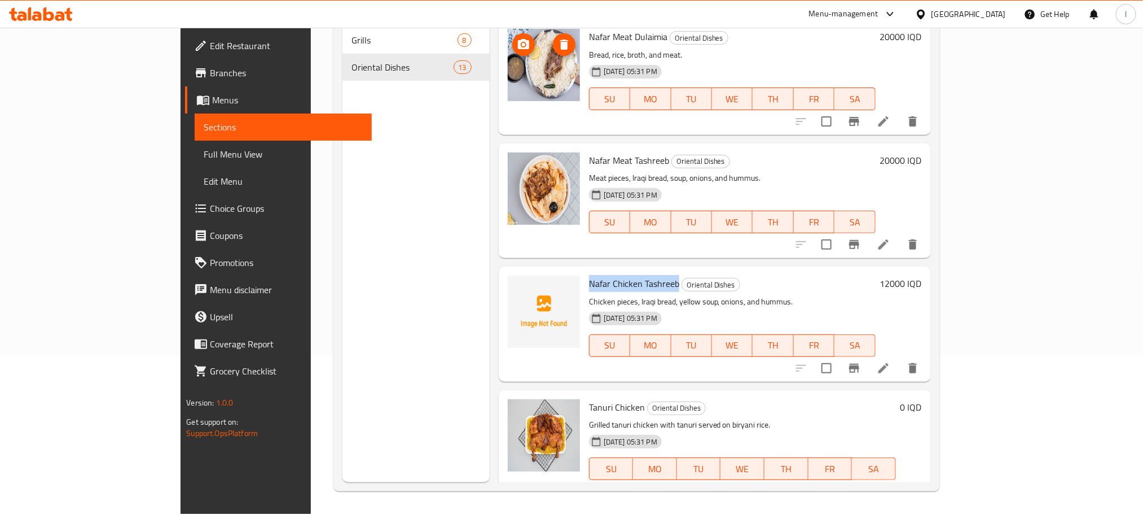
scroll to position [112, 0]
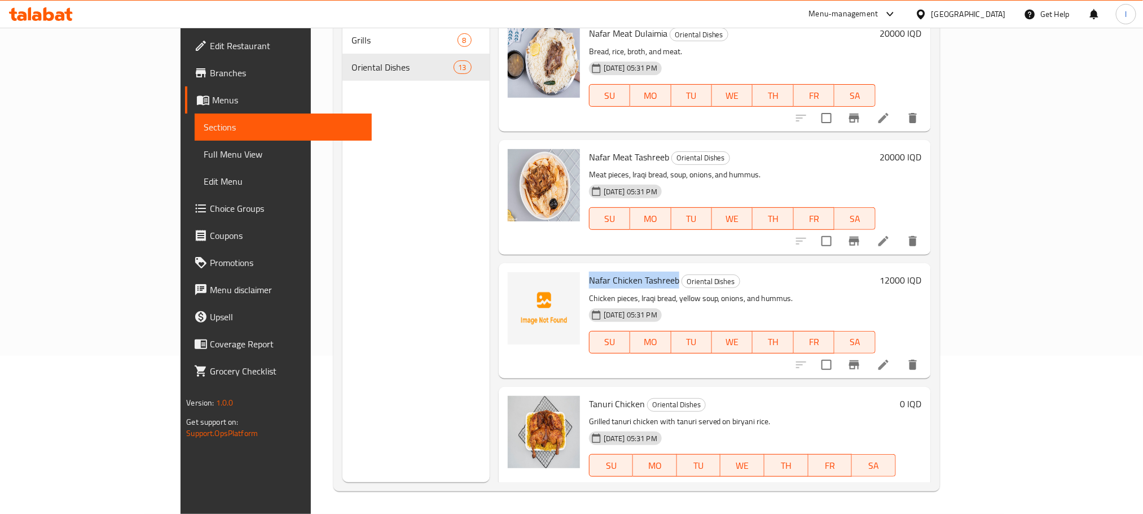
copy span "Nafar Chicken Tashreeb"
click at [358, 207] on div "Menu sections Grills 8 Oriental Dishes 13" at bounding box center [416, 225] width 147 height 514
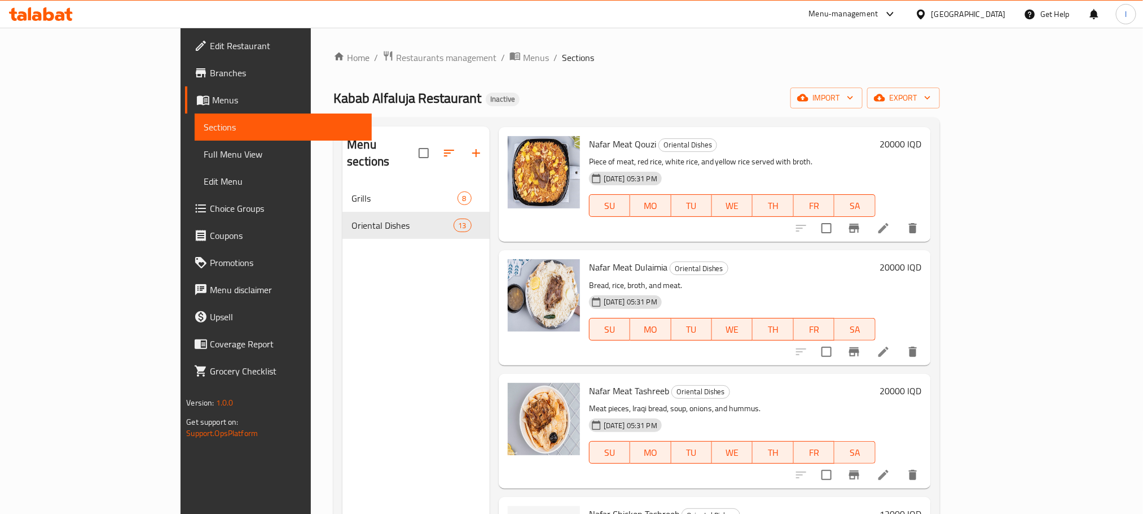
scroll to position [0, 0]
